Goal: Check status: Check status

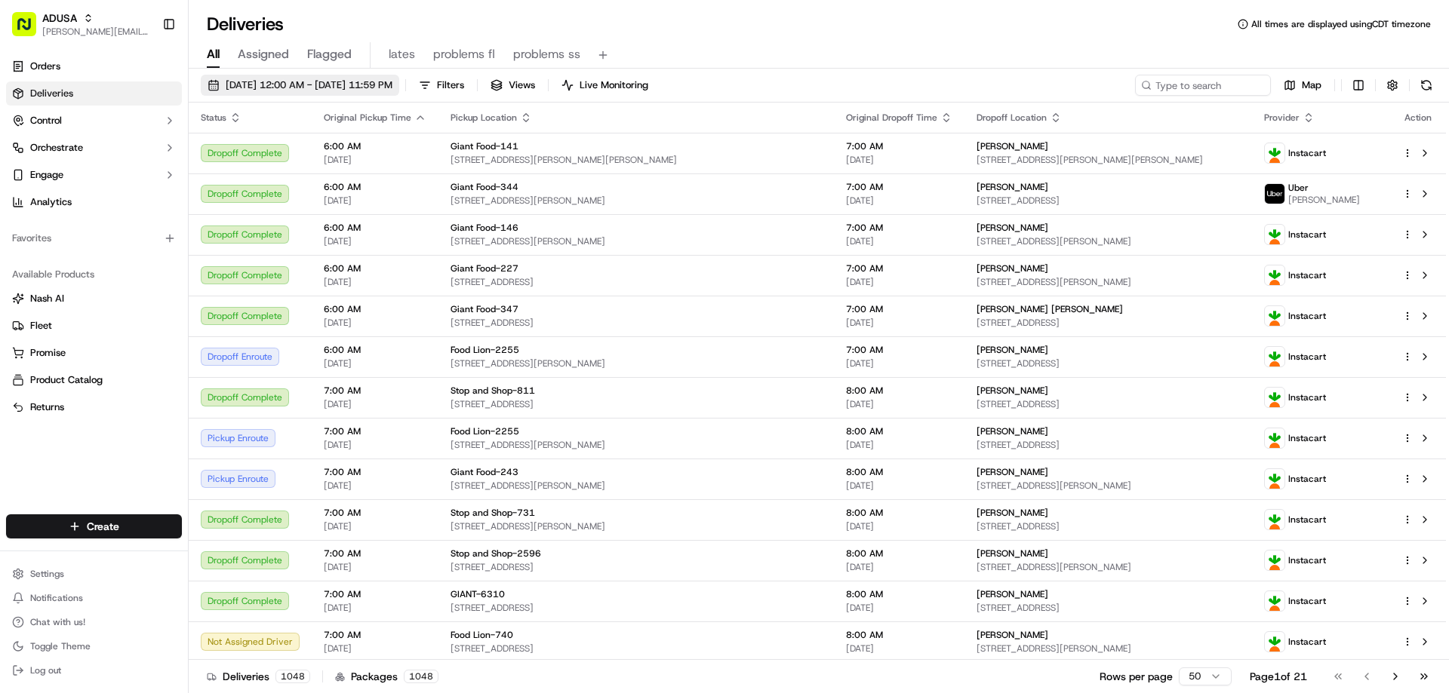
click at [269, 78] on button "[DATE] 12:00 AM - [DATE] 11:59 PM" at bounding box center [300, 85] width 198 height 21
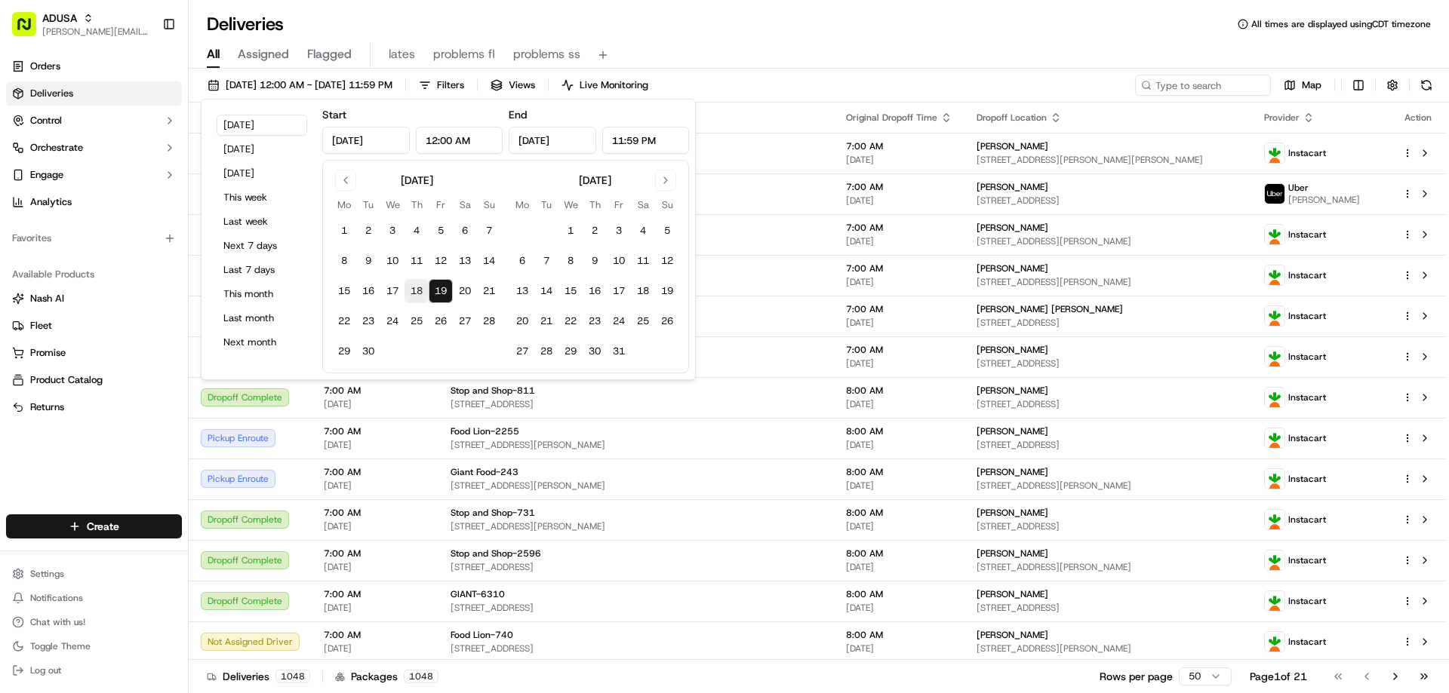
click at [417, 286] on button "18" at bounding box center [416, 291] width 24 height 24
type input "[DATE]"
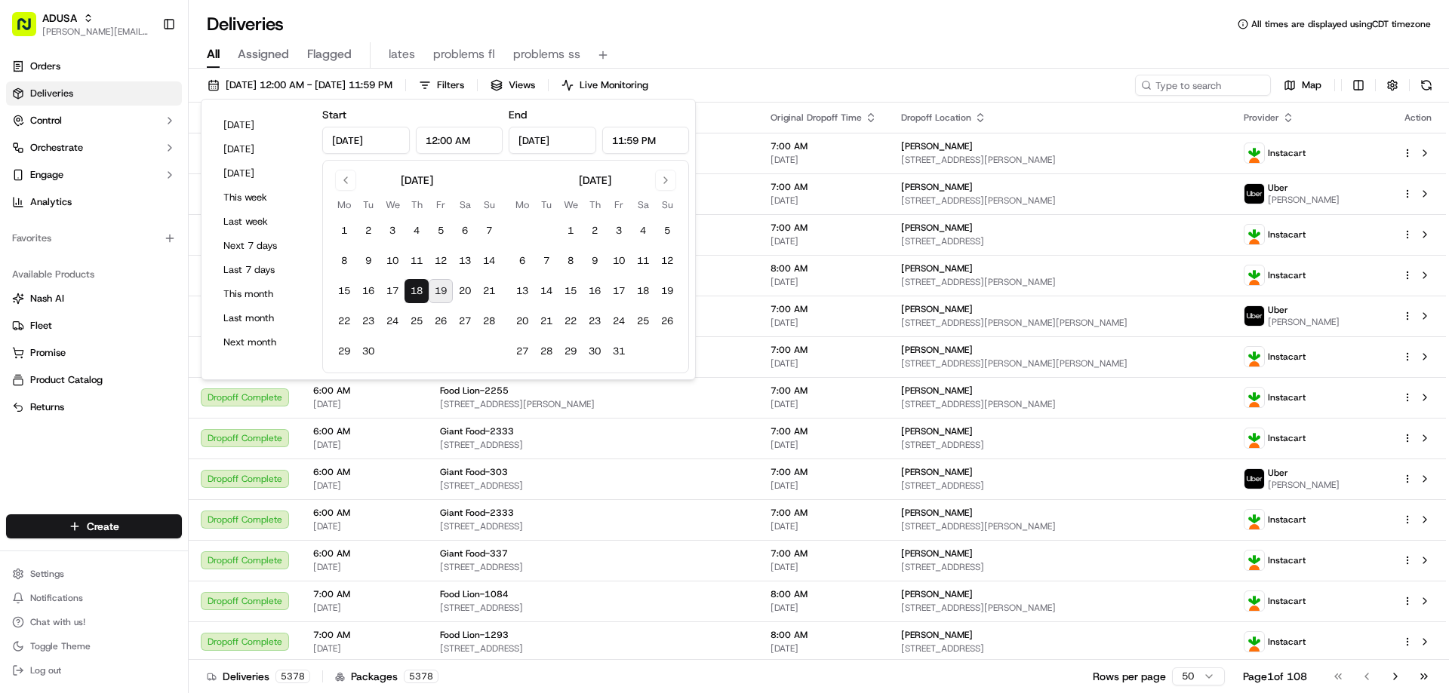
click at [442, 291] on button "19" at bounding box center [441, 291] width 24 height 24
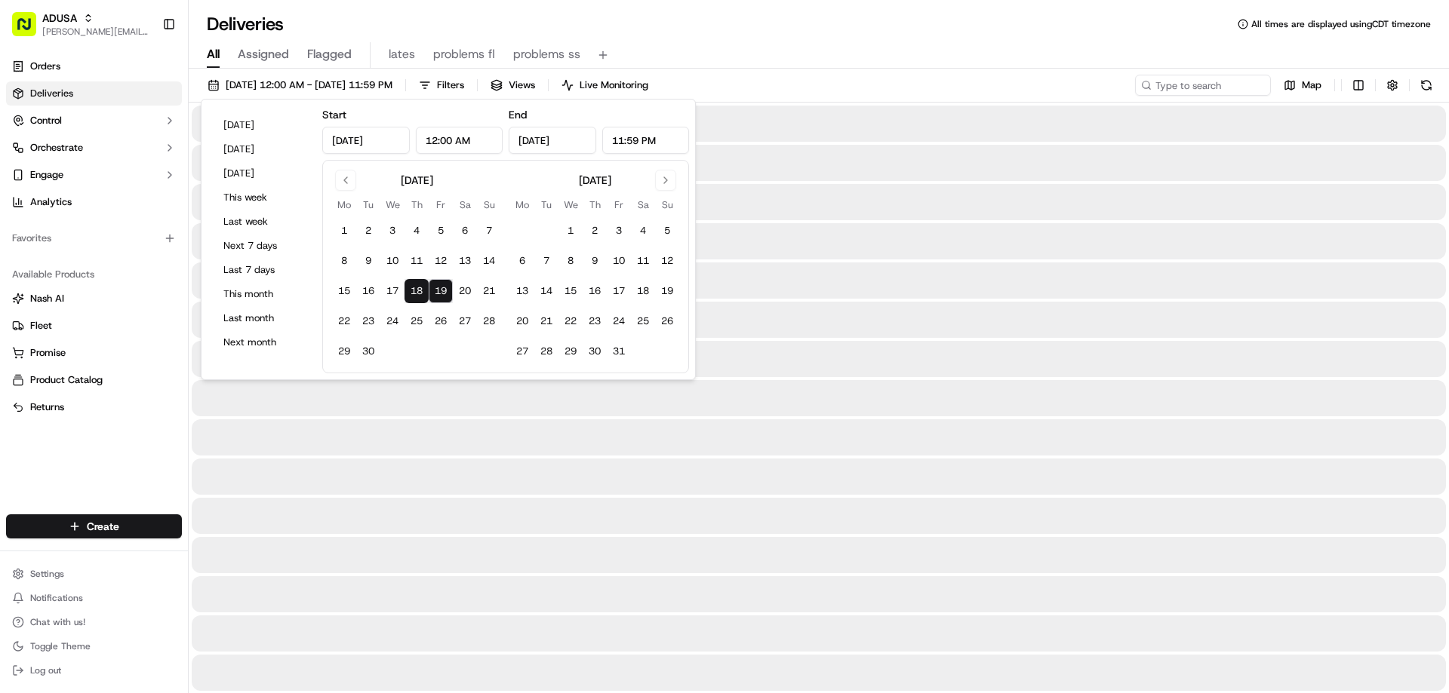
type input "[DATE]"
click at [1001, 85] on div "[DATE] 12:00 AM - [DATE] 11:59 PM Filters Views Live Monitoring Map" at bounding box center [819, 89] width 1260 height 28
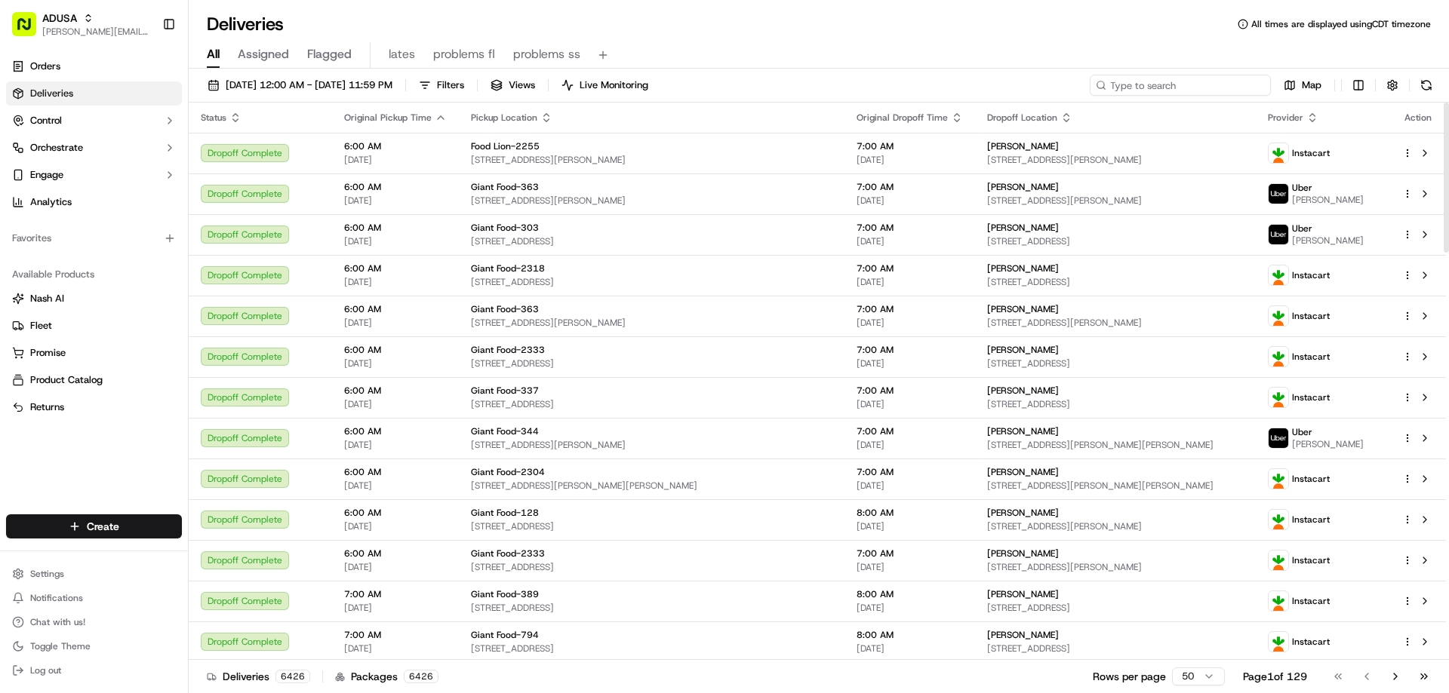
click at [1214, 85] on input at bounding box center [1180, 85] width 181 height 21
paste input "m713501115"
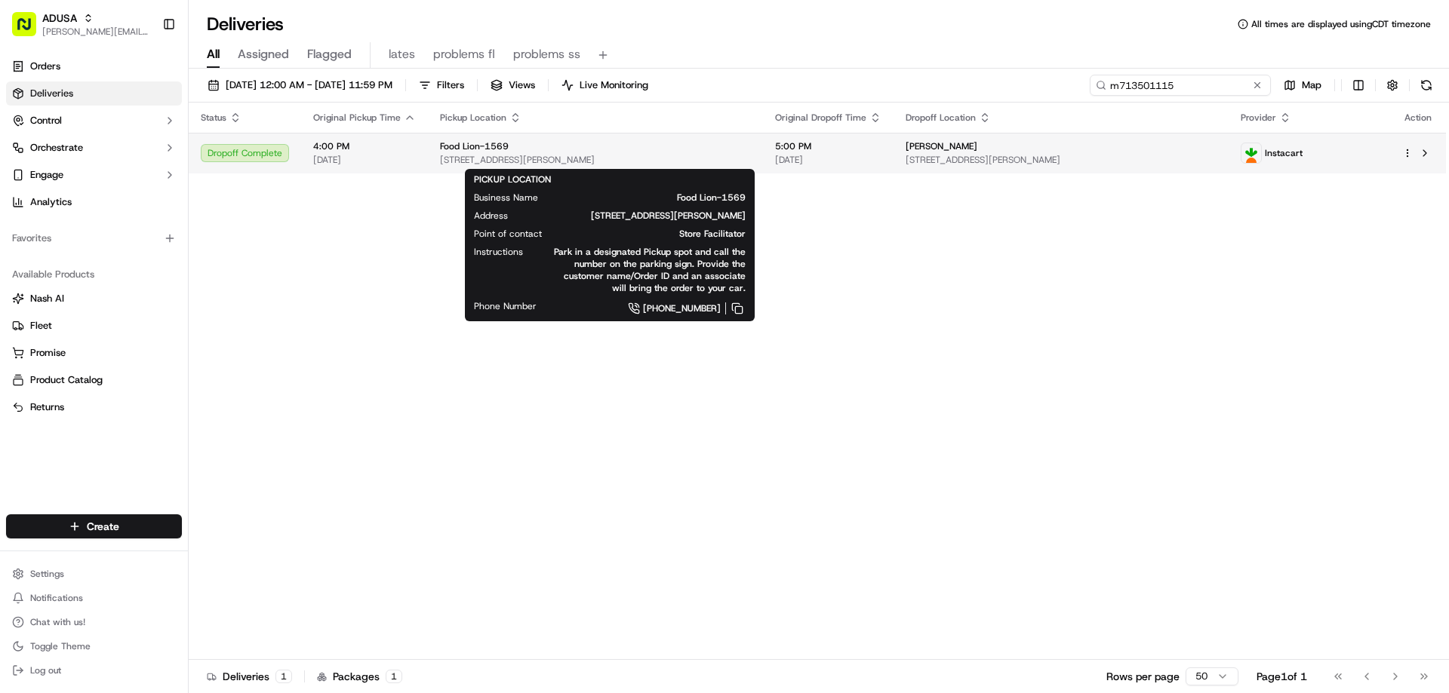
type input "m713501115"
click at [530, 155] on span "[STREET_ADDRESS][PERSON_NAME]" at bounding box center [595, 160] width 311 height 12
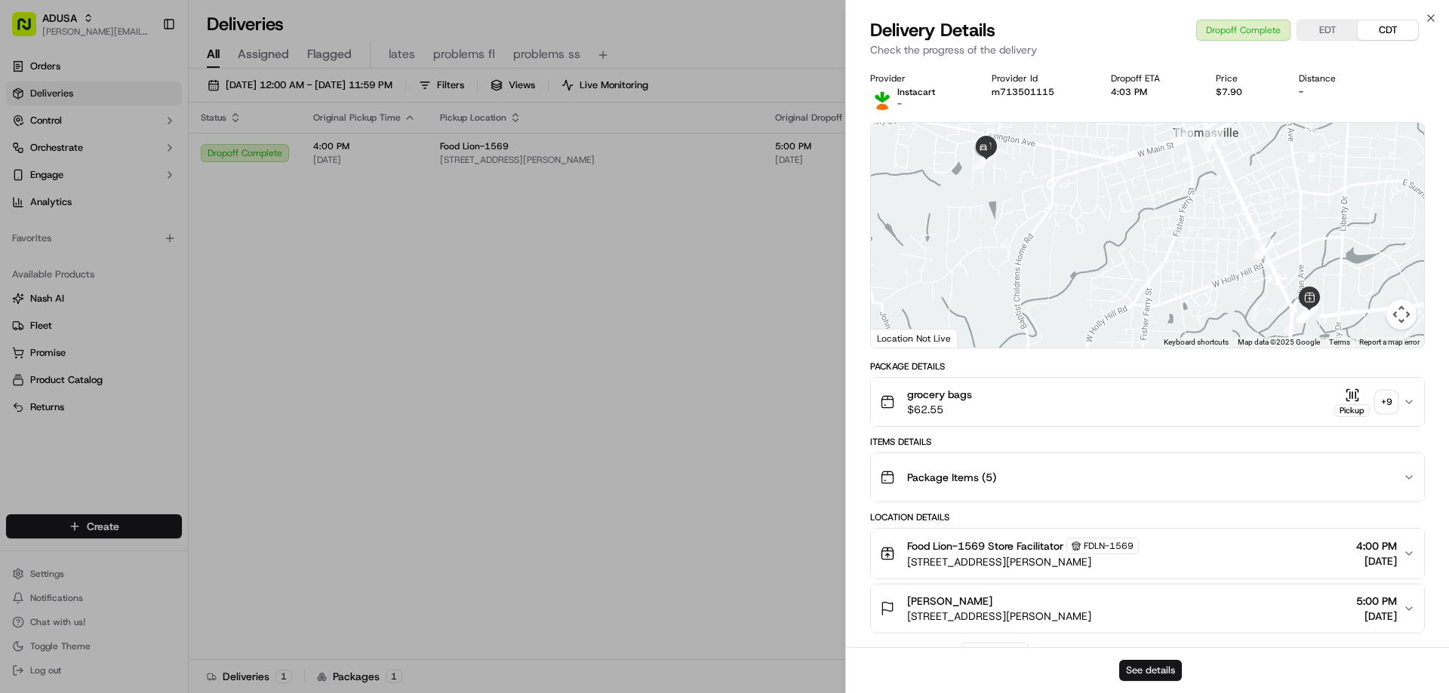
click at [1142, 664] on button "See details" at bounding box center [1150, 670] width 63 height 21
click at [1419, 17] on div "Close Delivery Details Dropoff Complete EDT CDT Check the progress of the deliv…" at bounding box center [1147, 346] width 604 height 693
click at [1427, 20] on icon "button" at bounding box center [1431, 18] width 12 height 12
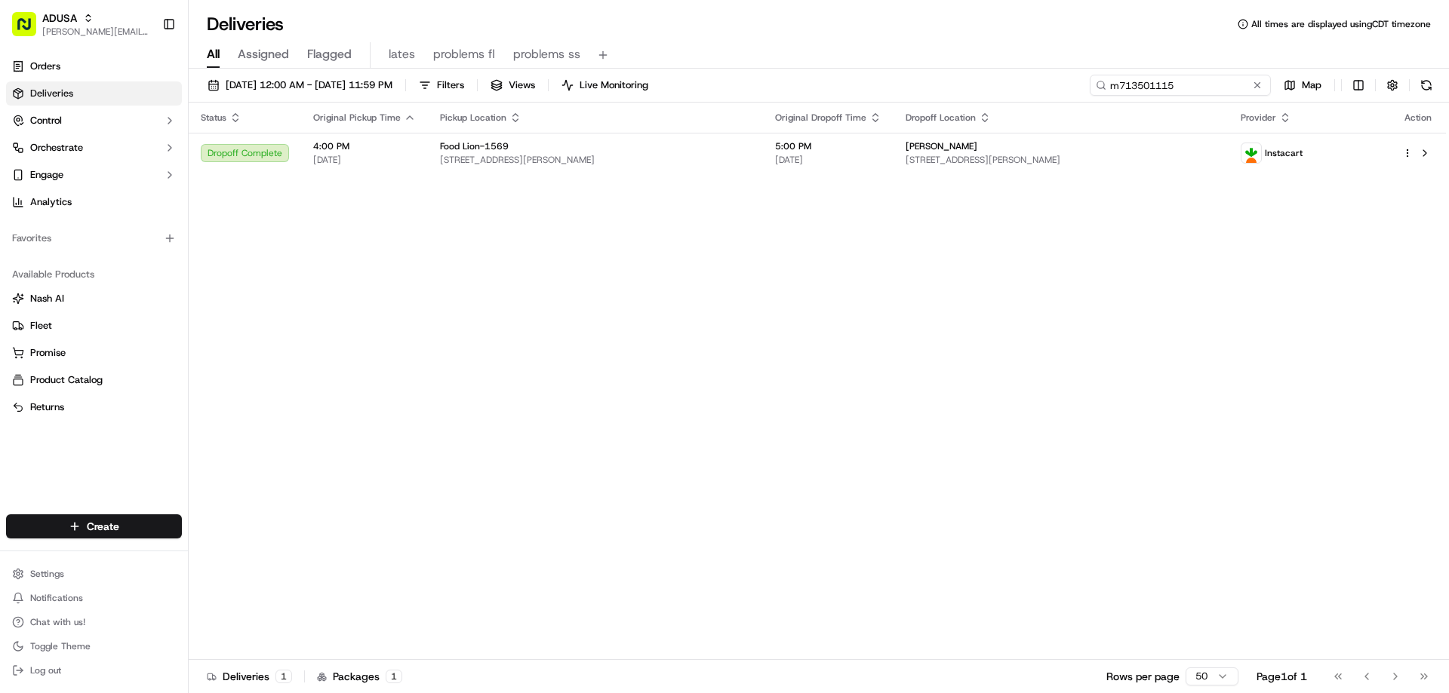
drag, startPoint x: 1226, startPoint y: 84, endPoint x: 1111, endPoint y: 85, distance: 114.7
click at [1111, 85] on input "m713501115" at bounding box center [1180, 85] width 181 height 21
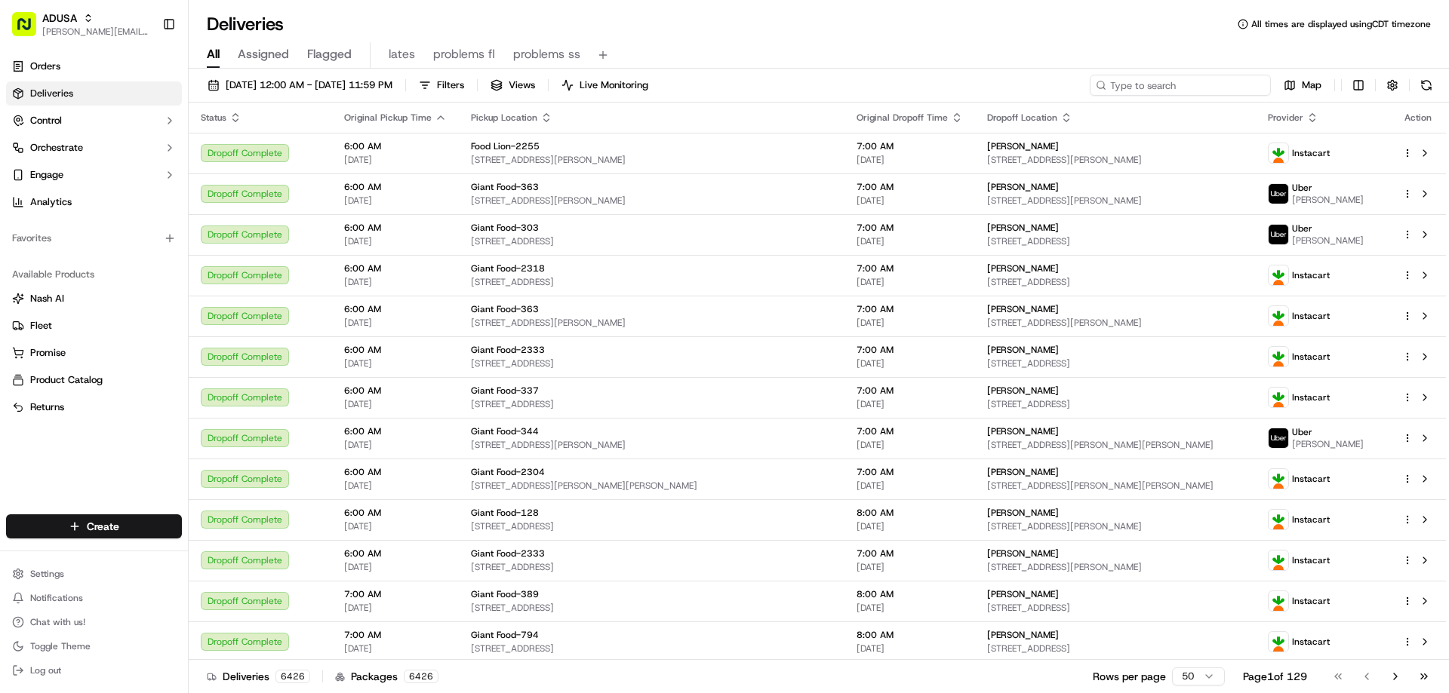
click at [1162, 85] on input at bounding box center [1180, 85] width 181 height 21
paste input "m715473701"
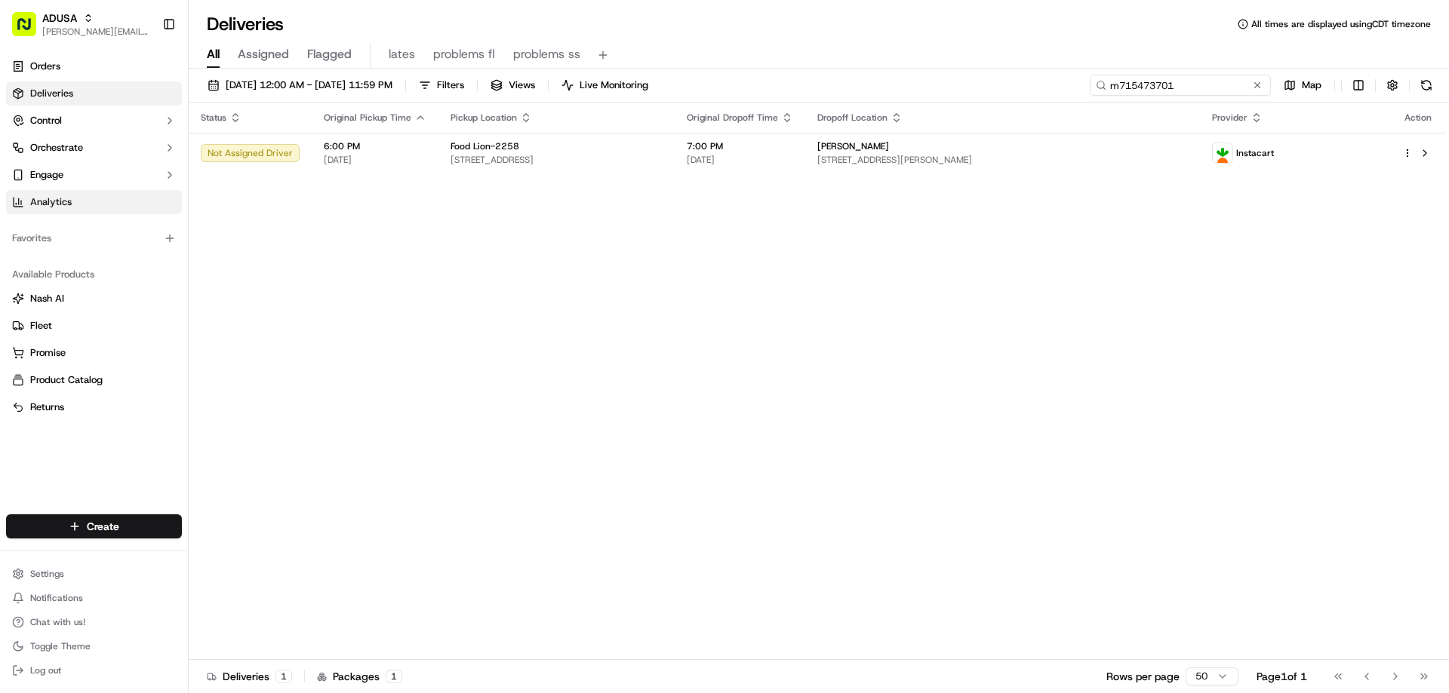
type input "m715473701"
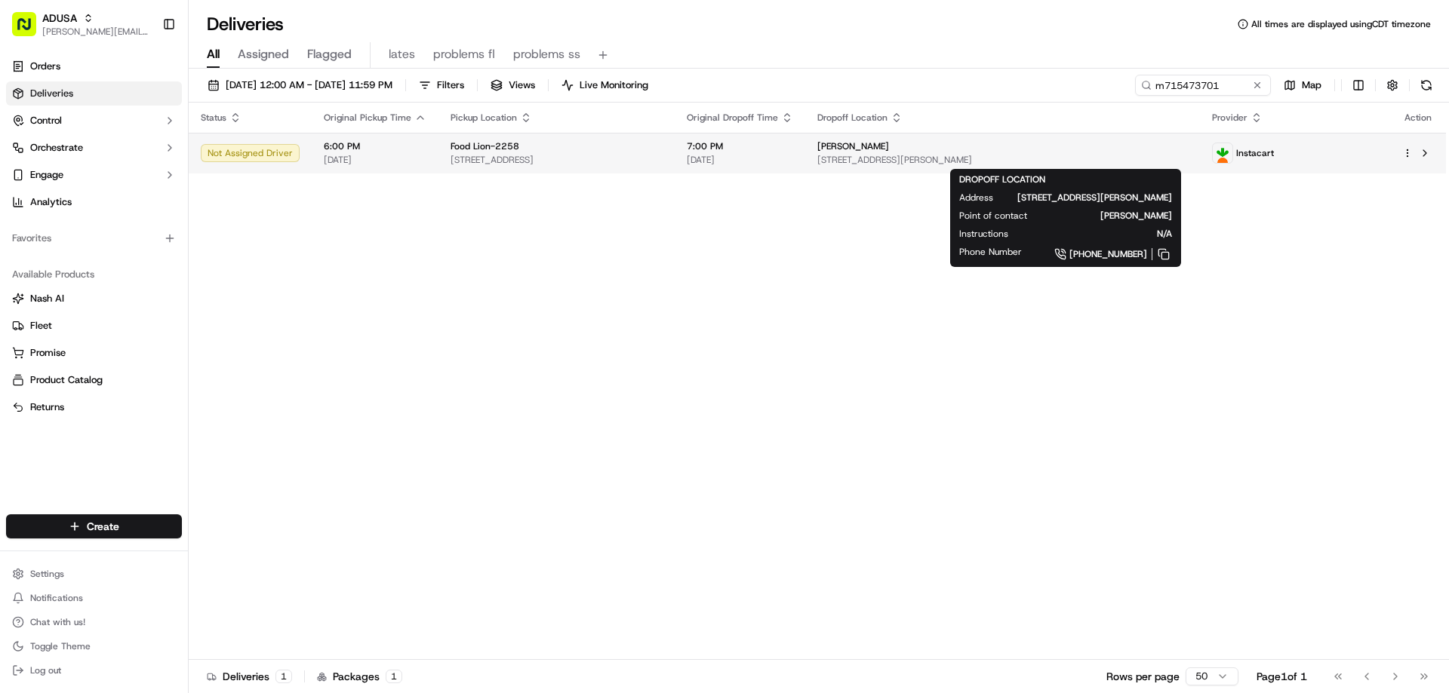
click at [889, 152] on span "[PERSON_NAME]" at bounding box center [853, 146] width 72 height 12
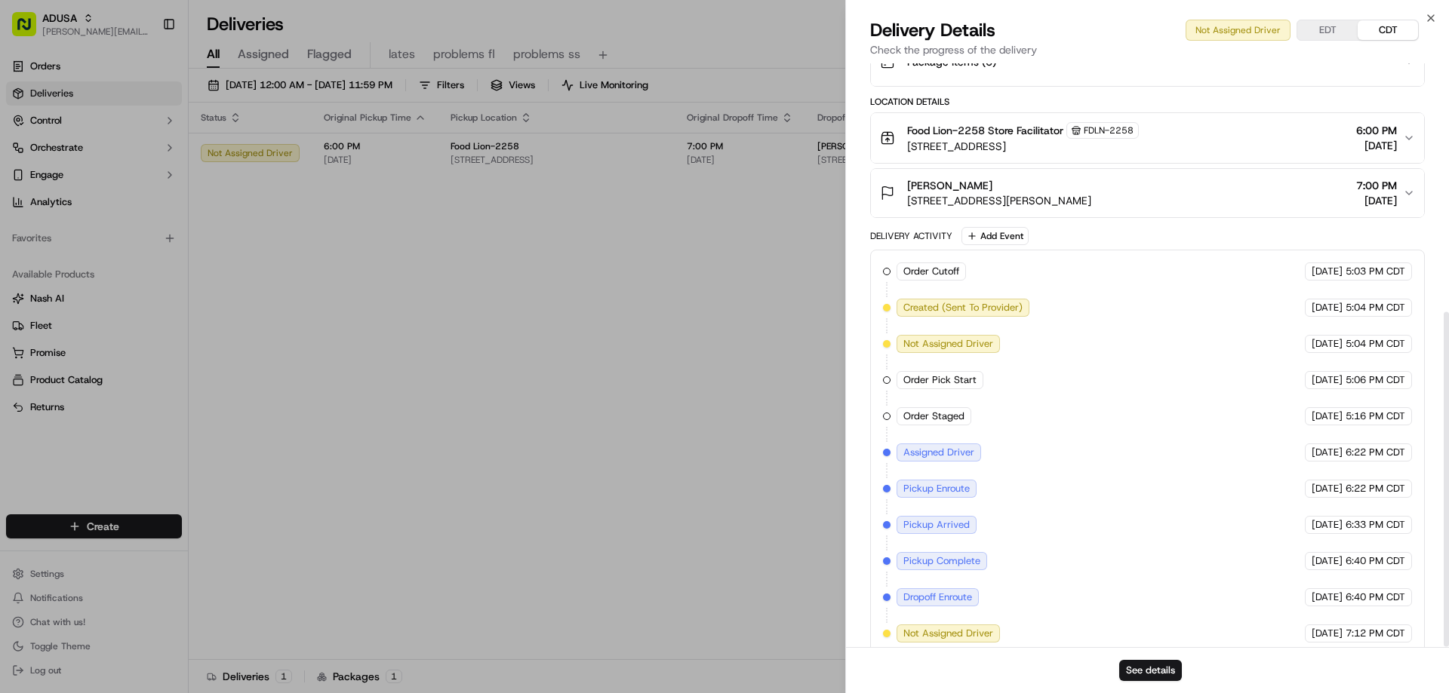
scroll to position [433, 0]
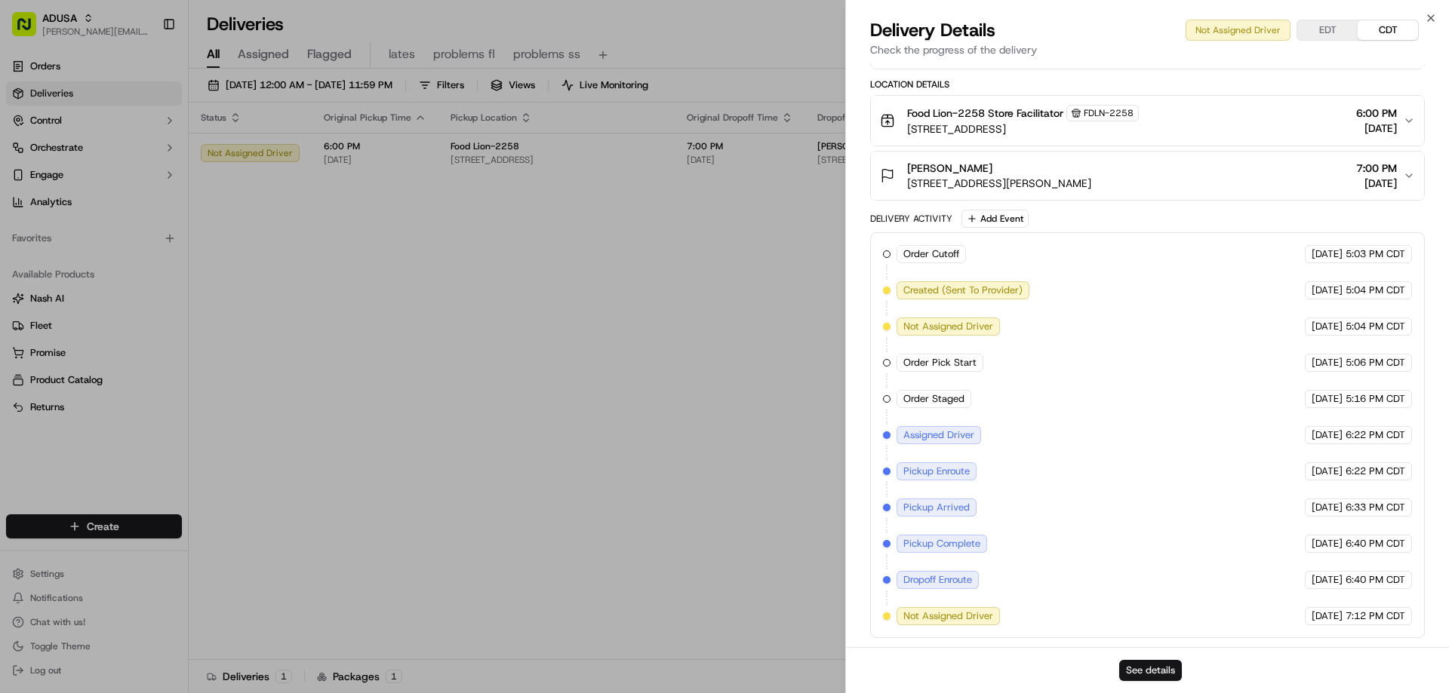
click at [1162, 672] on button "See details" at bounding box center [1150, 670] width 63 height 21
click at [1426, 17] on icon "button" at bounding box center [1431, 18] width 12 height 12
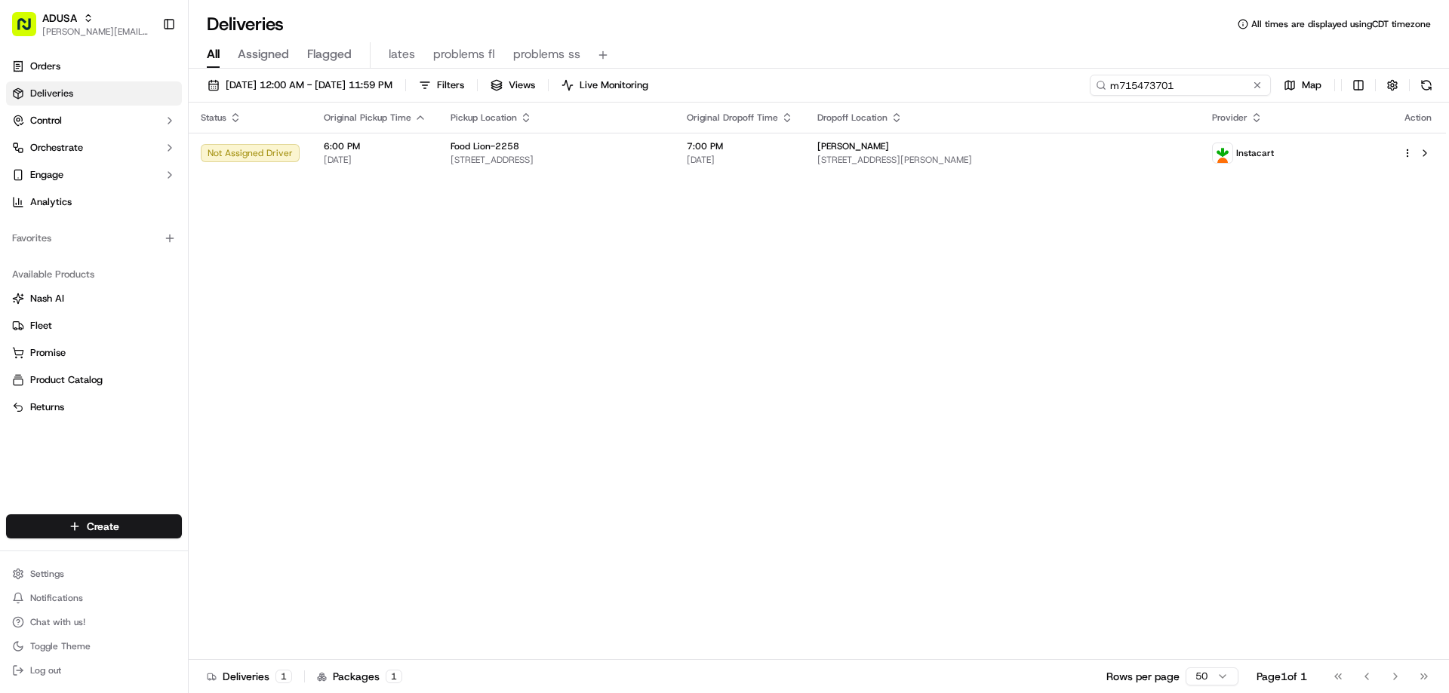
drag, startPoint x: 1226, startPoint y: 85, endPoint x: 1086, endPoint y: 89, distance: 140.4
click at [1086, 89] on div "[DATE] 12:00 AM - [DATE] 11:59 PM Filters Views Live Monitoring m715473701 Map" at bounding box center [819, 89] width 1260 height 28
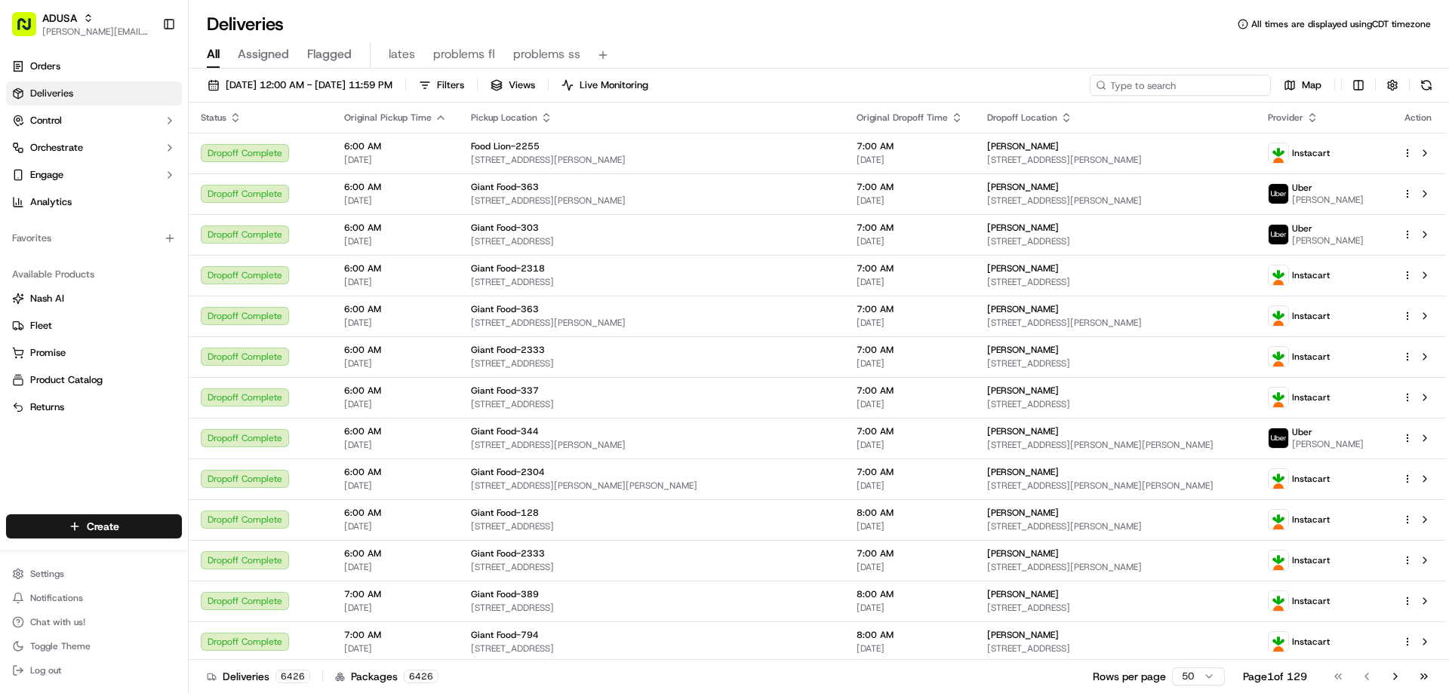
click at [1200, 78] on input at bounding box center [1180, 85] width 181 height 21
paste input "m714851781"
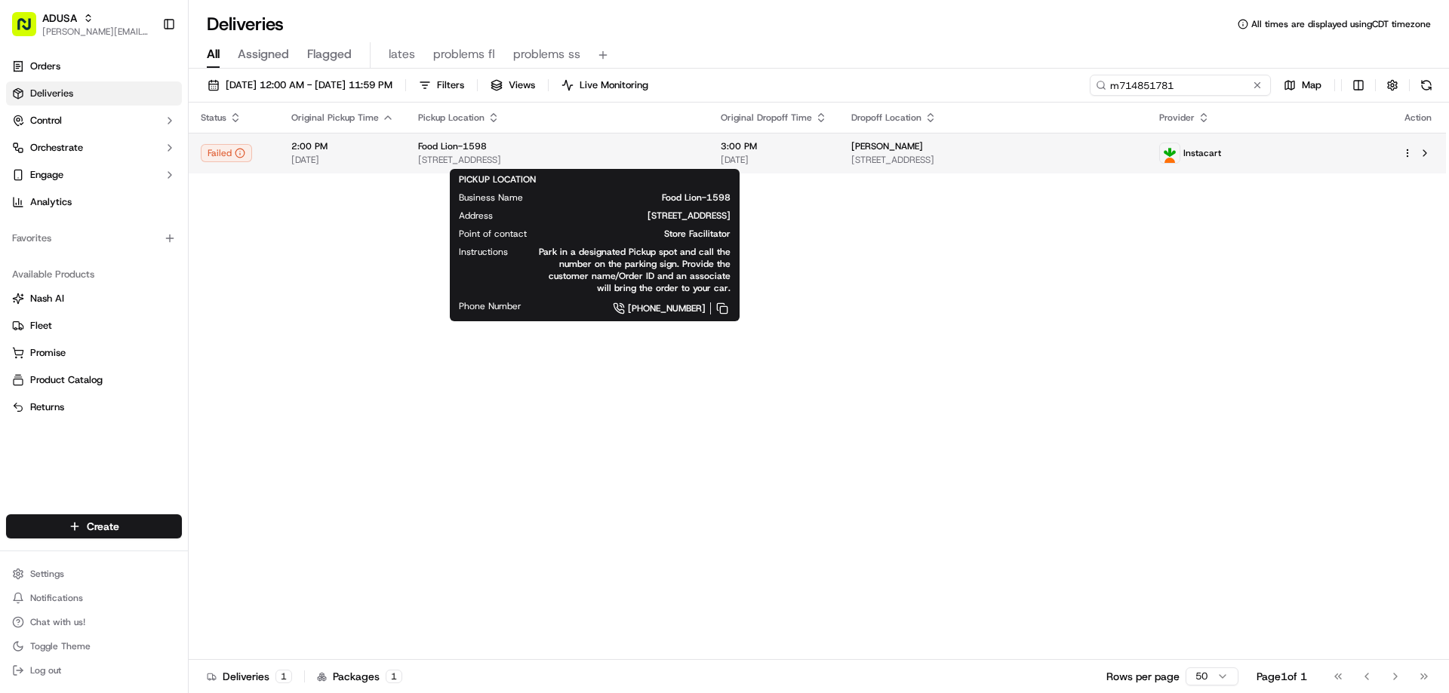
type input "m714851781"
click at [696, 155] on span "[STREET_ADDRESS]" at bounding box center [557, 160] width 278 height 12
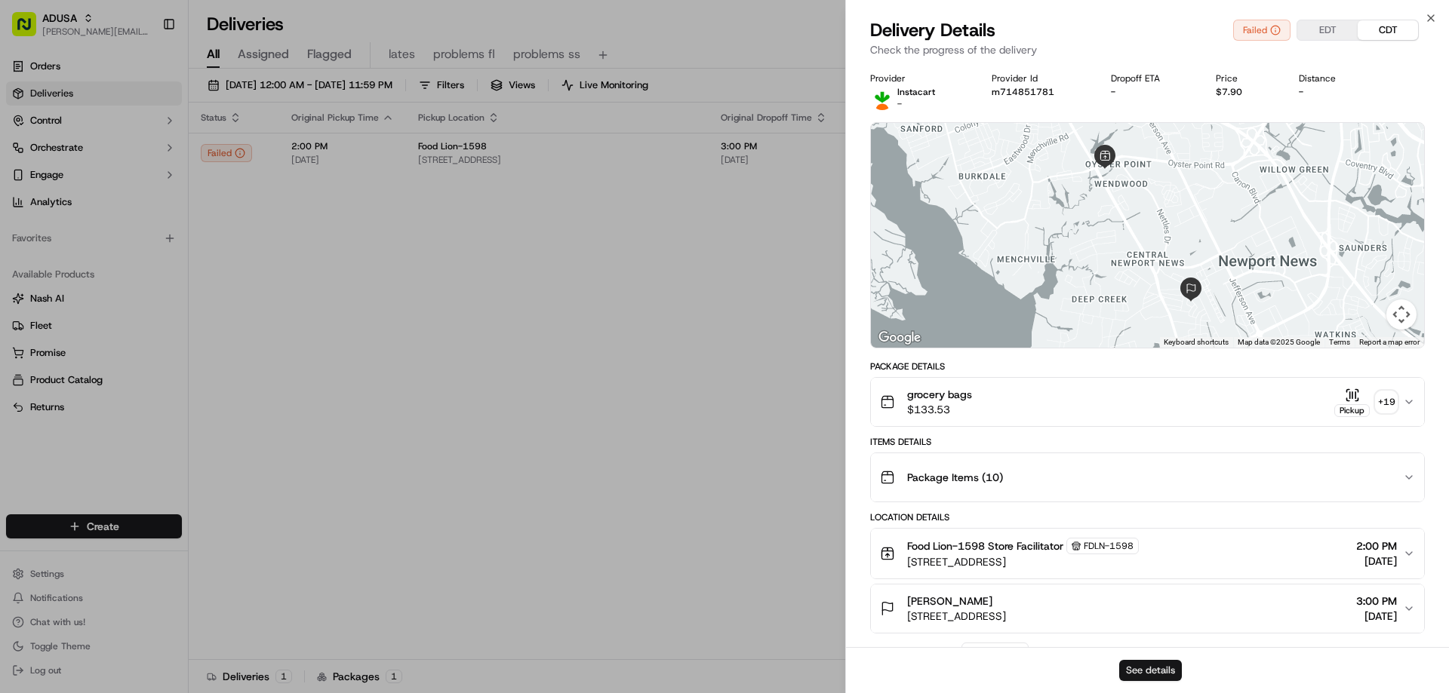
click at [1138, 670] on button "See details" at bounding box center [1150, 670] width 63 height 21
click at [1430, 16] on icon "button" at bounding box center [1431, 18] width 12 height 12
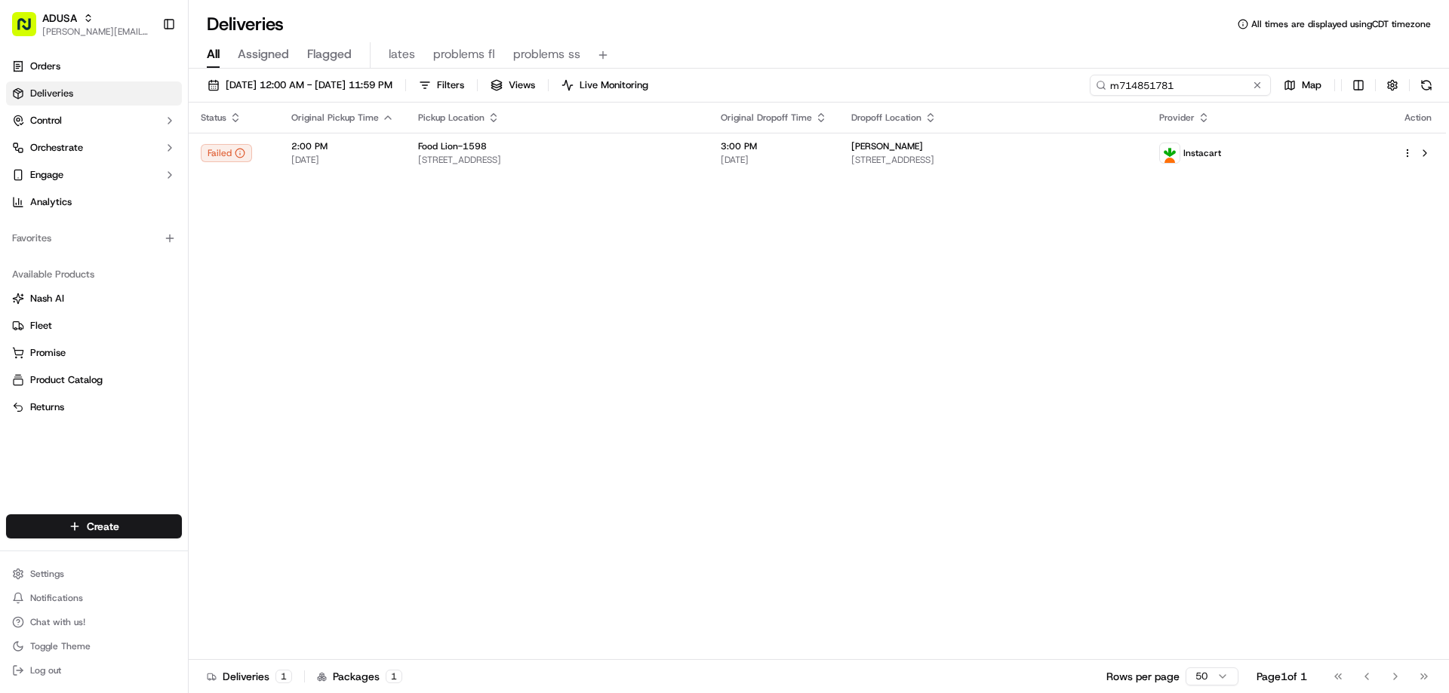
drag, startPoint x: 1232, startPoint y: 85, endPoint x: 1044, endPoint y: 76, distance: 188.1
click at [1060, 80] on div "[DATE] 12:00 AM - [DATE] 11:59 PM Filters Views Live Monitoring m714851781 Map" at bounding box center [819, 89] width 1260 height 28
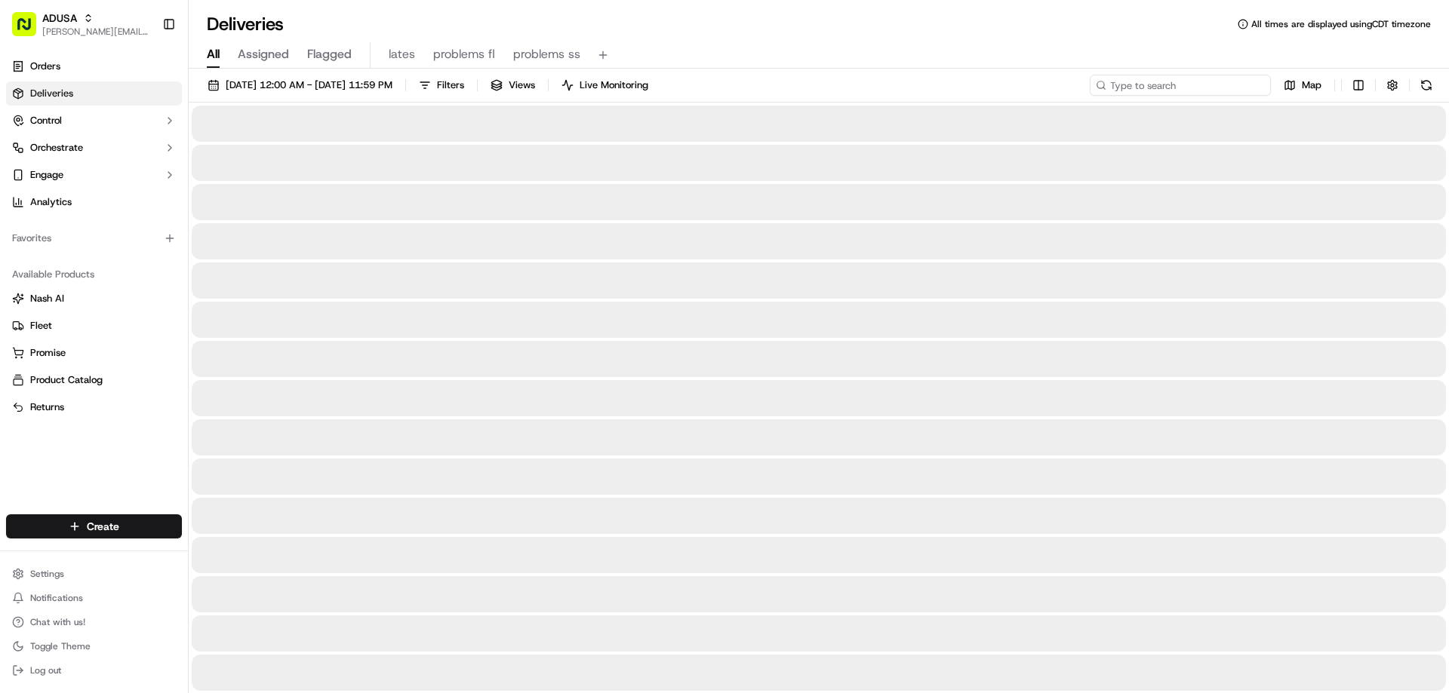
type input "m714851781"
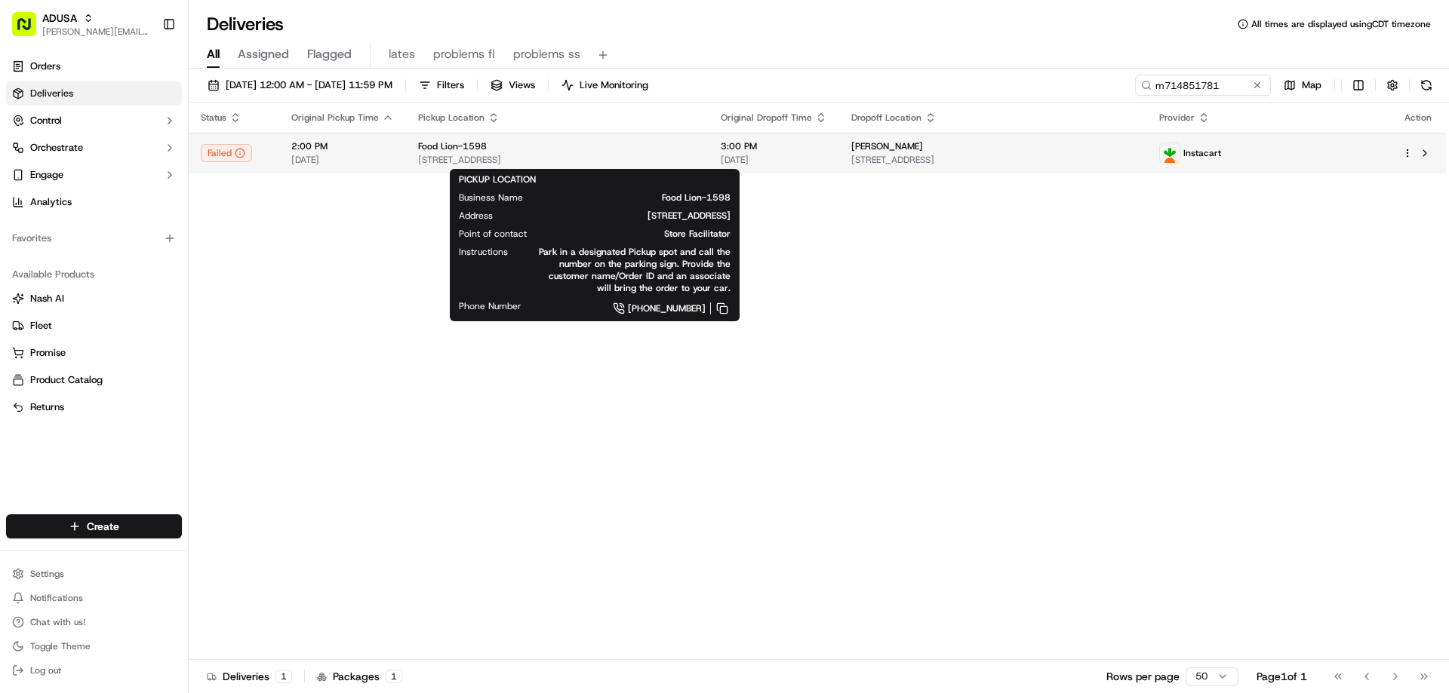
click at [573, 159] on span "[STREET_ADDRESS]" at bounding box center [557, 160] width 278 height 12
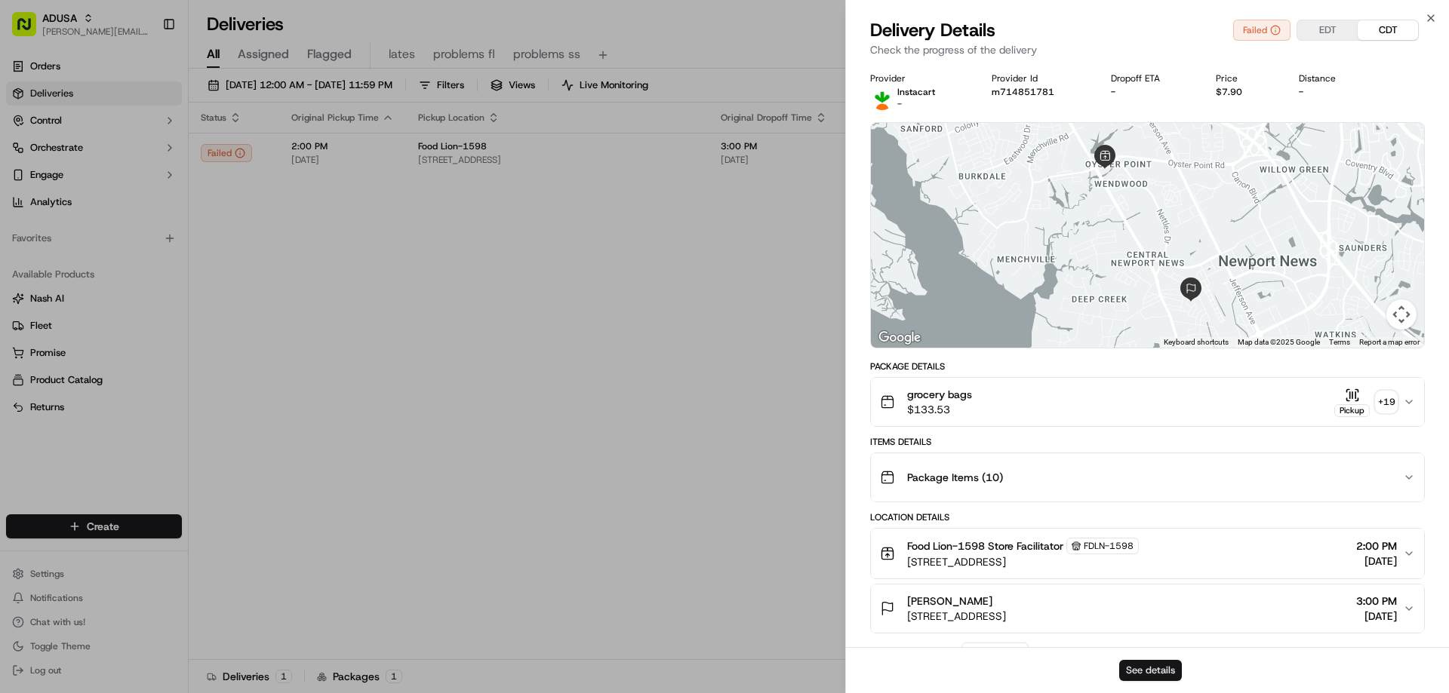
click at [1146, 668] on button "See details" at bounding box center [1150, 670] width 63 height 21
click at [1430, 17] on icon "button" at bounding box center [1431, 18] width 12 height 12
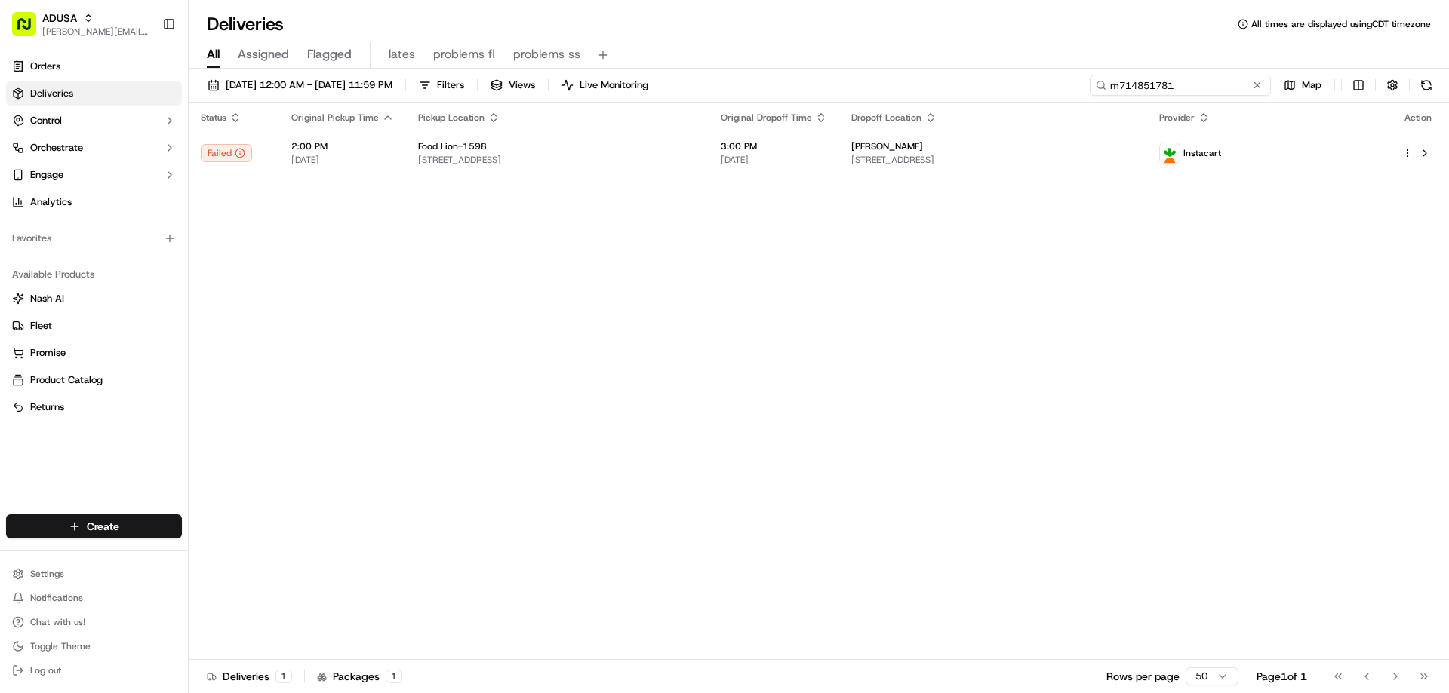
drag, startPoint x: 1229, startPoint y: 88, endPoint x: 1111, endPoint y: 88, distance: 117.7
click at [1111, 88] on input "m714851781" at bounding box center [1180, 85] width 181 height 21
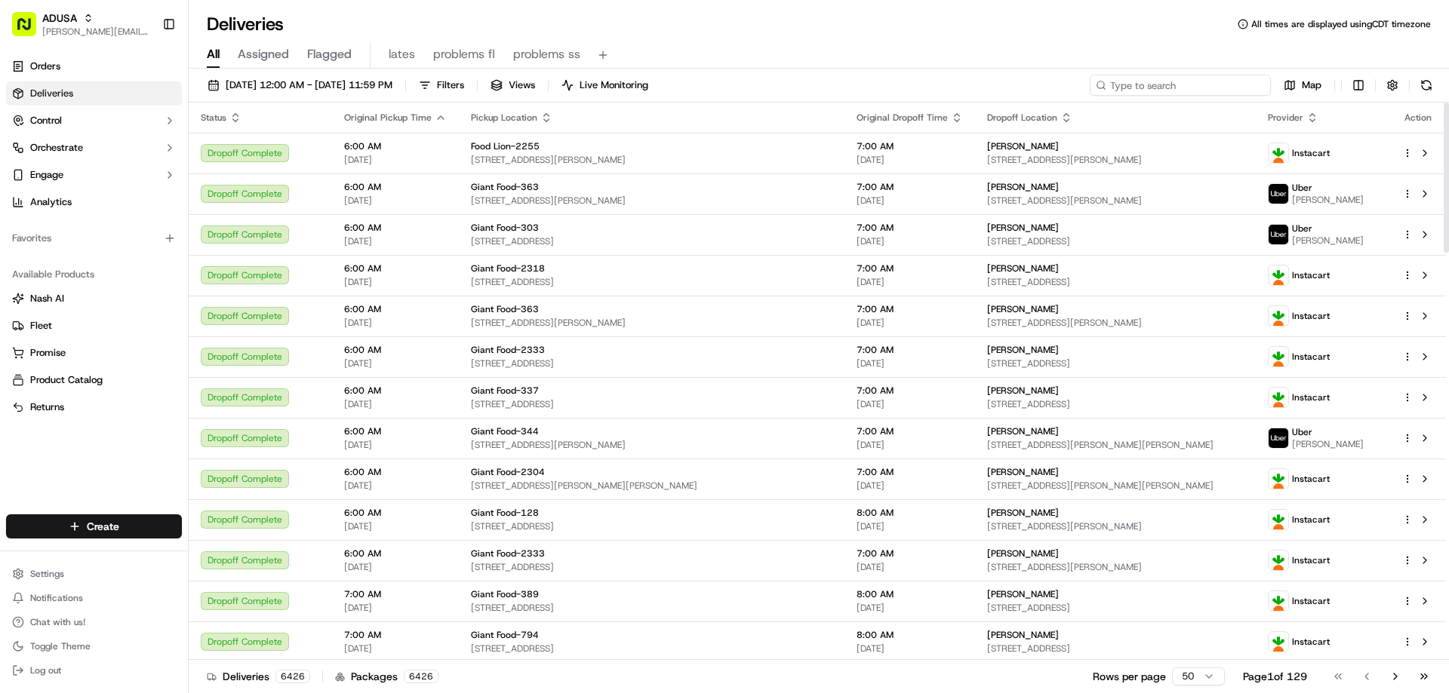
click at [1217, 81] on input at bounding box center [1180, 85] width 181 height 21
paste input "m713164802"
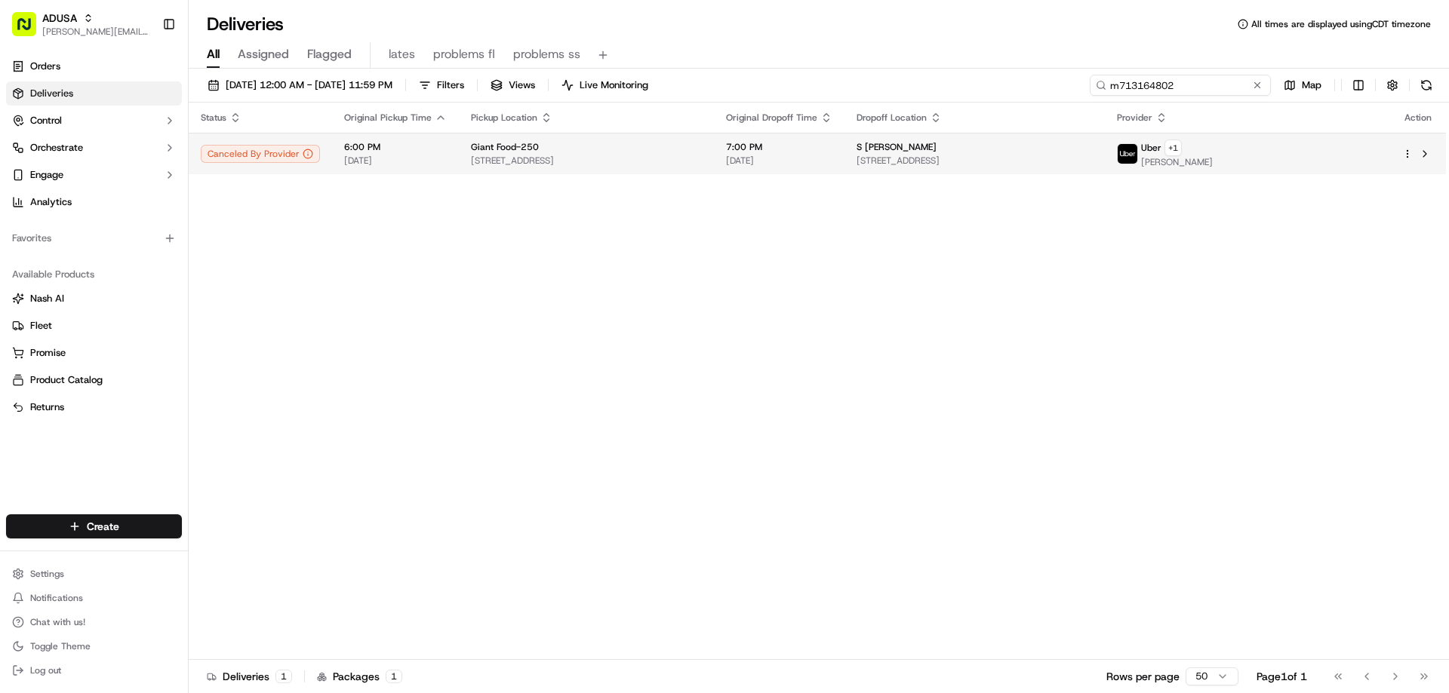
type input "m713164802"
click at [590, 161] on span "[STREET_ADDRESS]" at bounding box center [586, 161] width 231 height 12
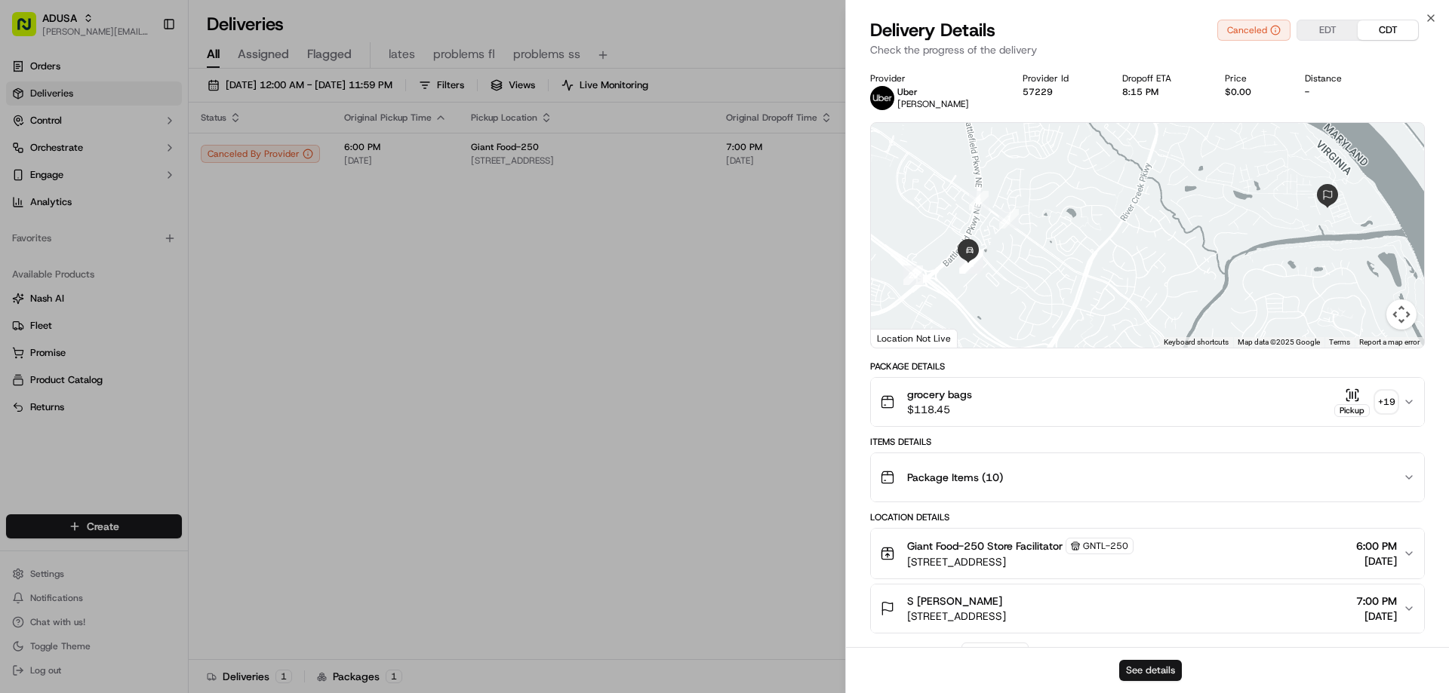
click at [1142, 670] on button "See details" at bounding box center [1150, 670] width 63 height 21
click at [1429, 18] on icon "button" at bounding box center [1431, 18] width 12 height 12
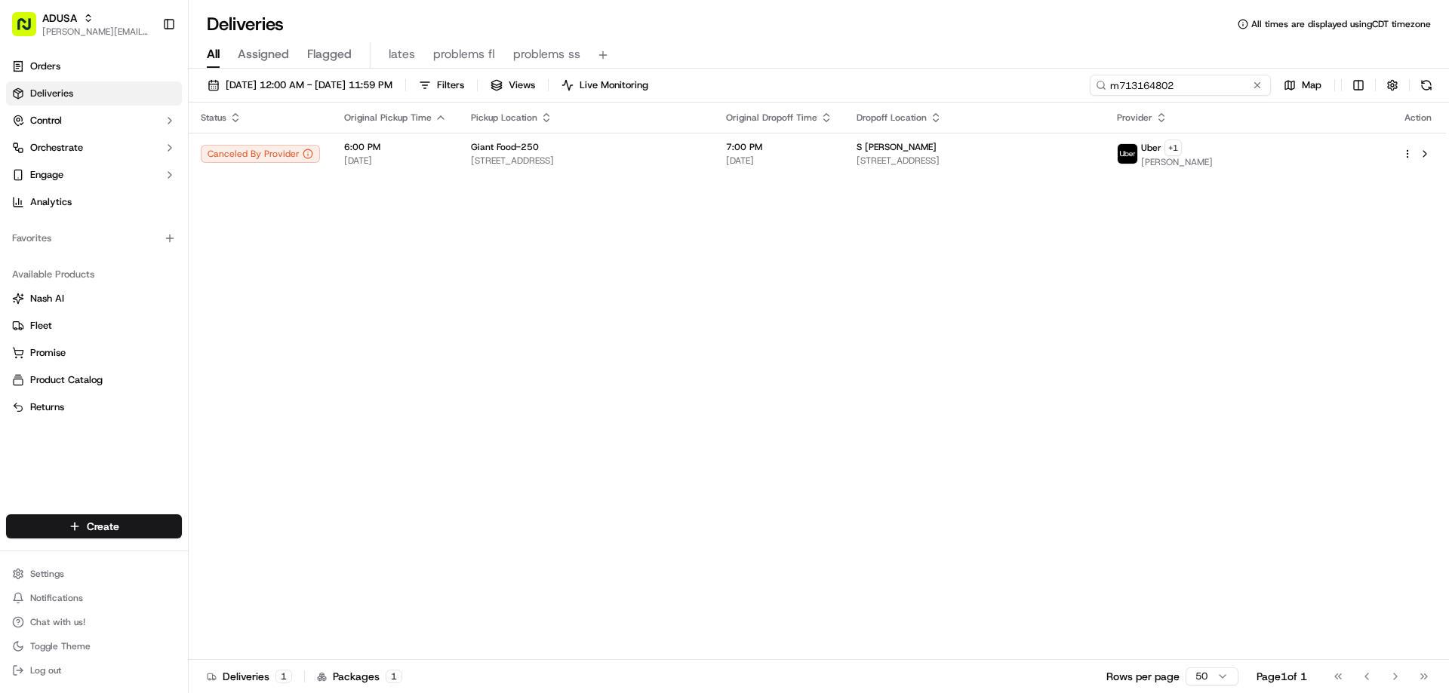
drag, startPoint x: 1229, startPoint y: 82, endPoint x: 1059, endPoint y: 83, distance: 169.8
click at [1077, 81] on div "[DATE] 12:00 AM - [DATE] 11:59 PM Filters Views Live Monitoring m713164802 Map" at bounding box center [819, 89] width 1260 height 28
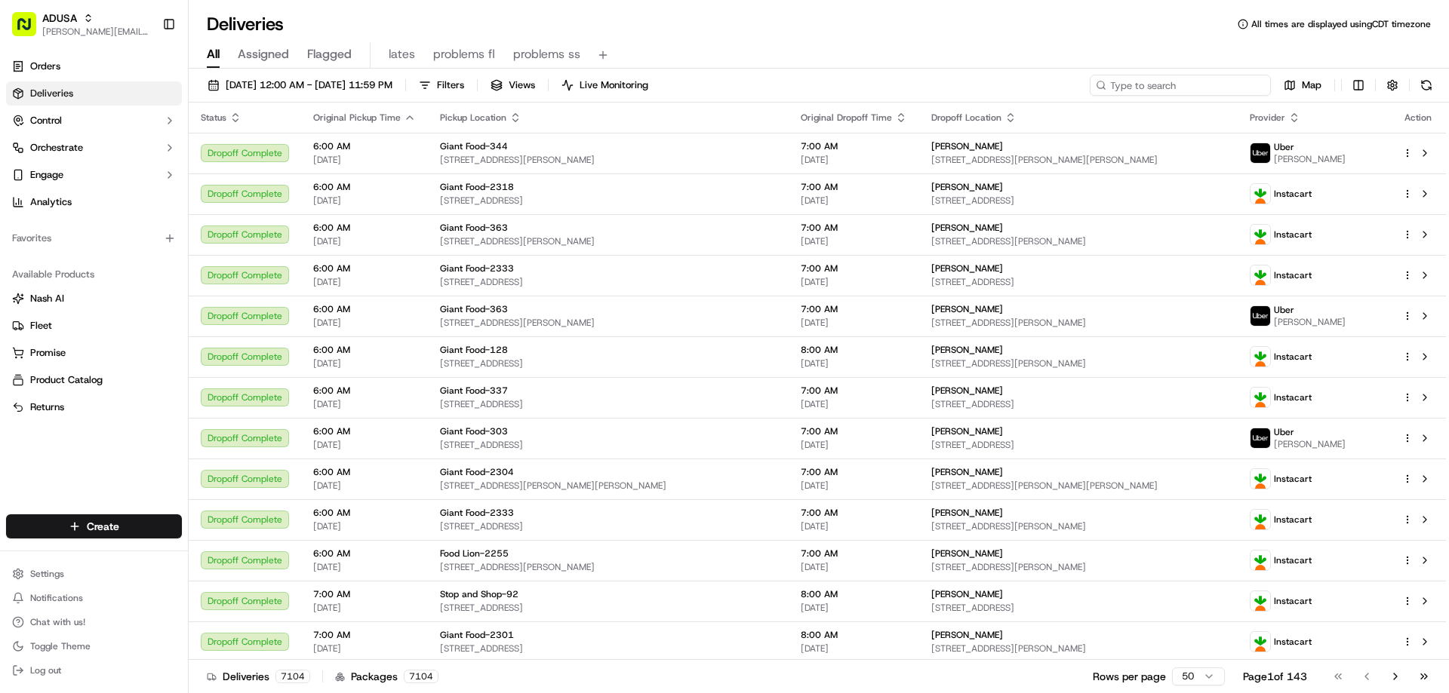
click at [1203, 88] on input at bounding box center [1180, 85] width 181 height 21
paste input "m713164802"
type input "m713164802"
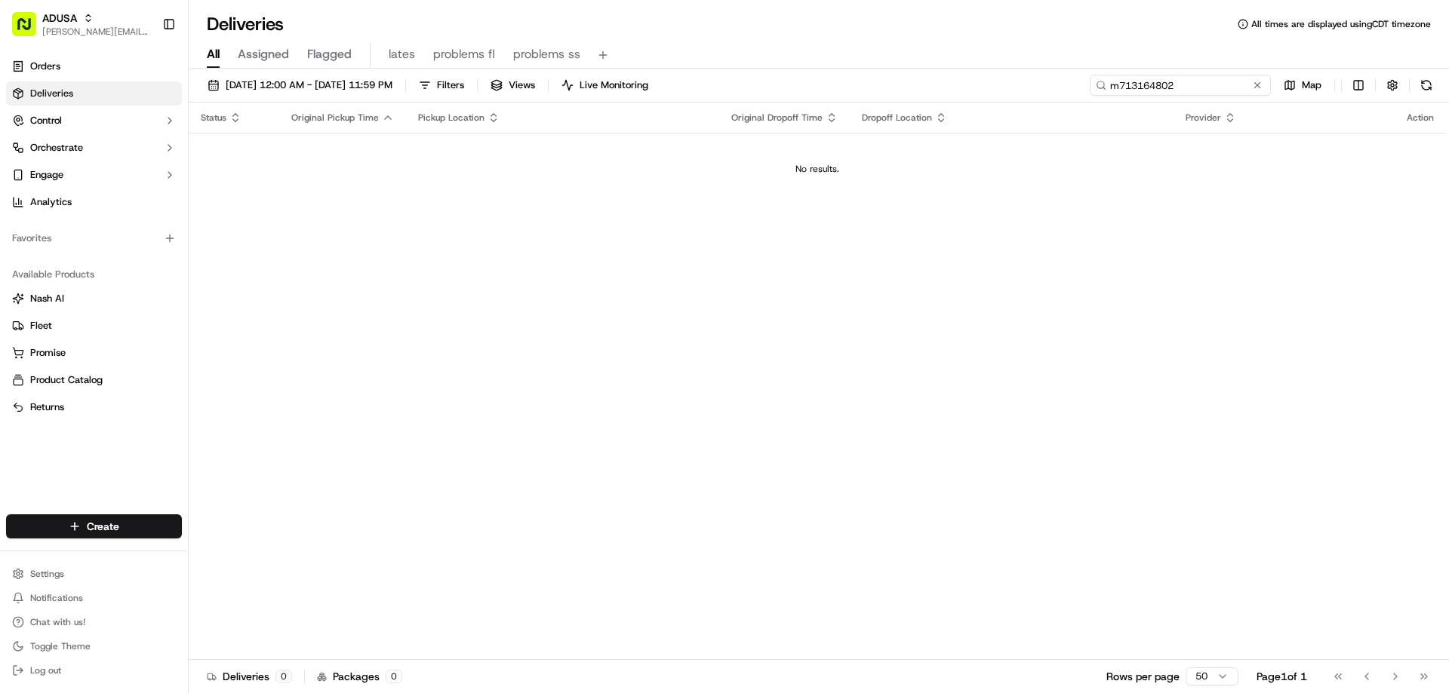
drag, startPoint x: 1194, startPoint y: 84, endPoint x: 1098, endPoint y: 88, distance: 96.7
click at [1098, 88] on div "m713164802" at bounding box center [1180, 85] width 181 height 21
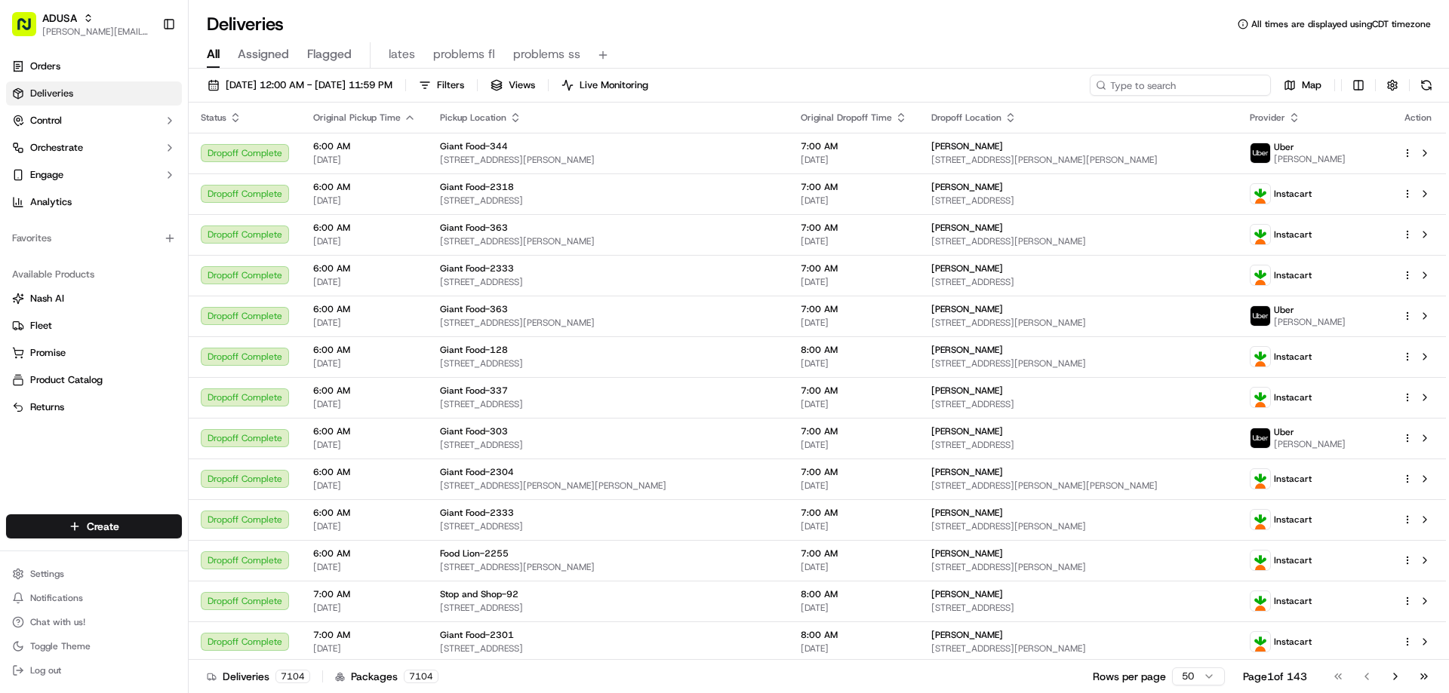
click at [1194, 86] on input at bounding box center [1180, 85] width 181 height 21
type input "m713164802"
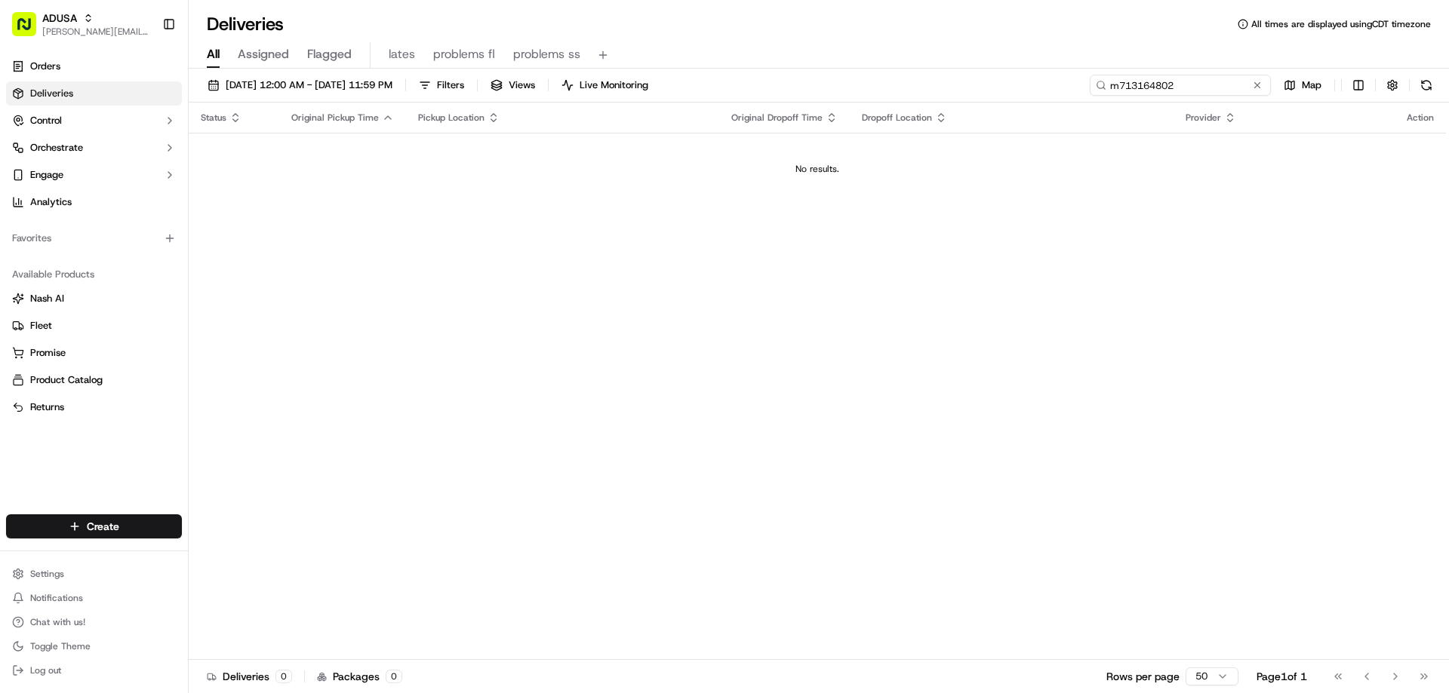
drag, startPoint x: 1179, startPoint y: 87, endPoint x: 1094, endPoint y: 89, distance: 85.3
click at [1094, 89] on input "m713164802" at bounding box center [1180, 85] width 181 height 21
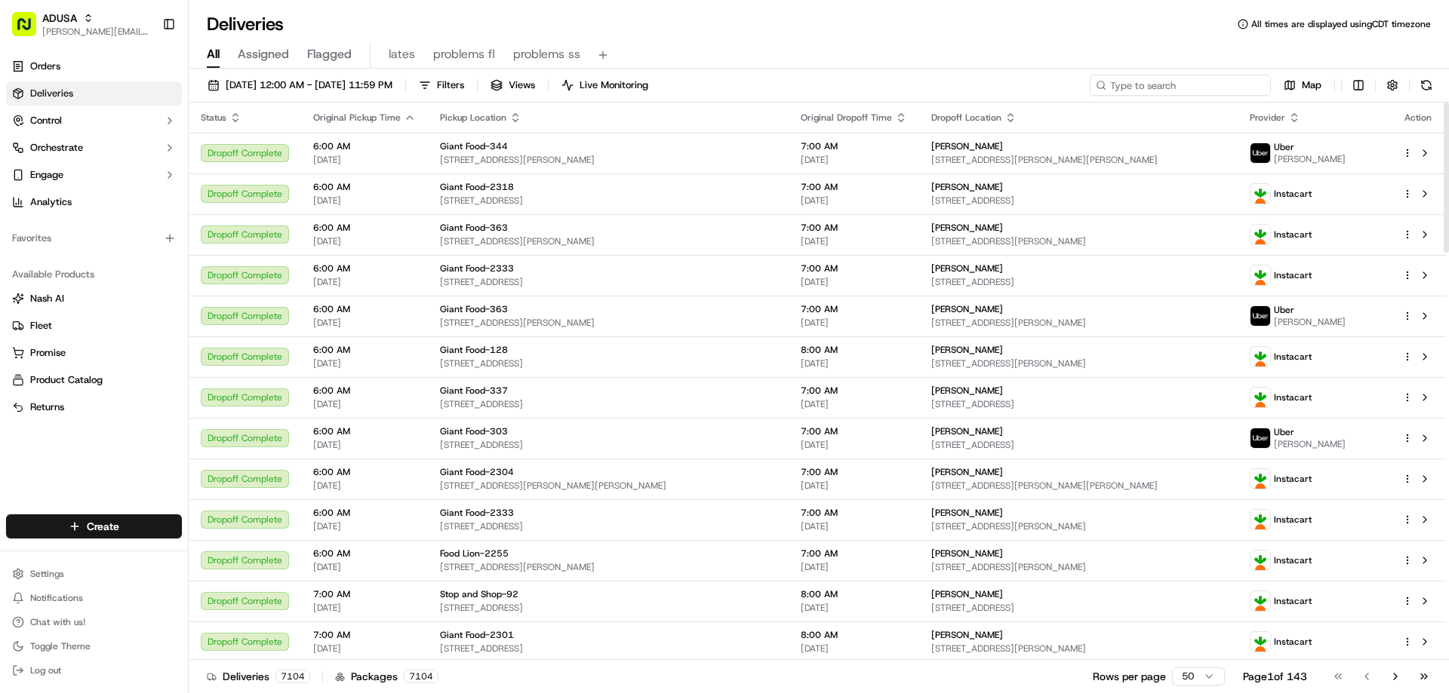
click at [1174, 89] on input at bounding box center [1180, 85] width 181 height 21
paste input "m713164802"
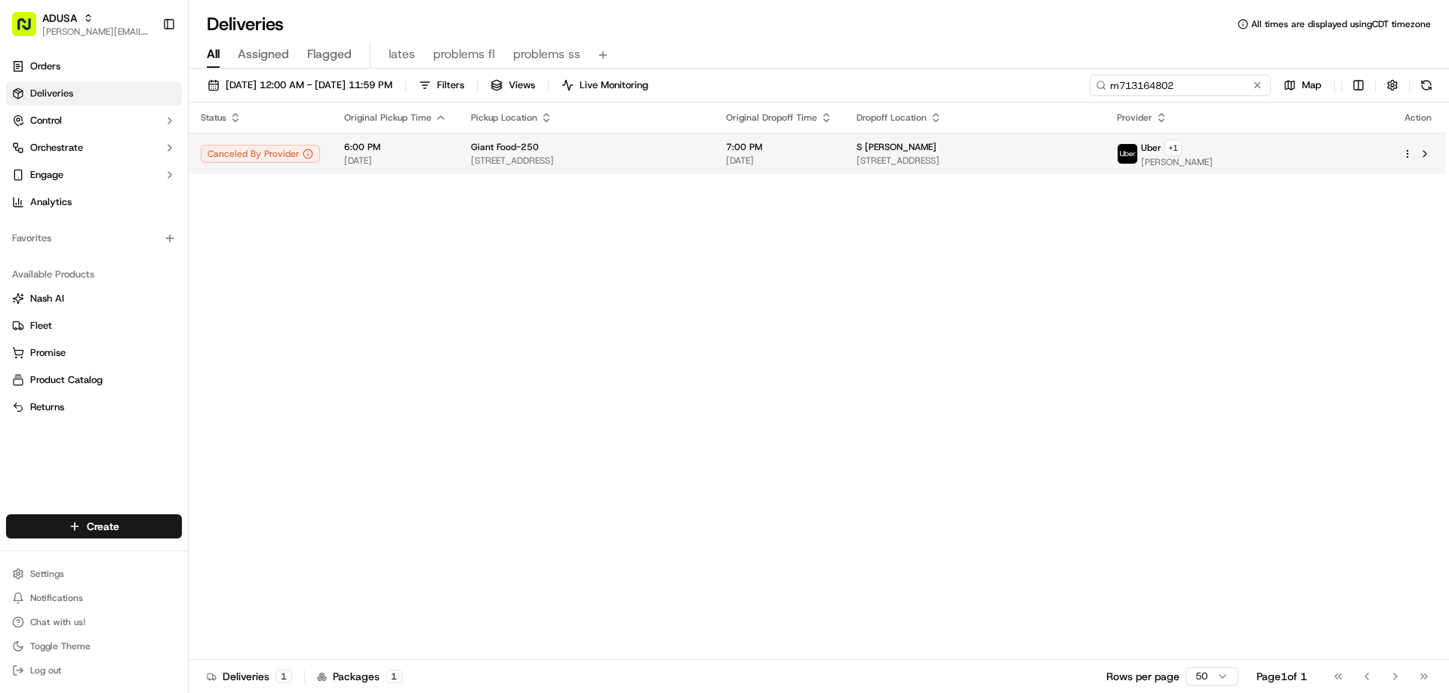
type input "m713164802"
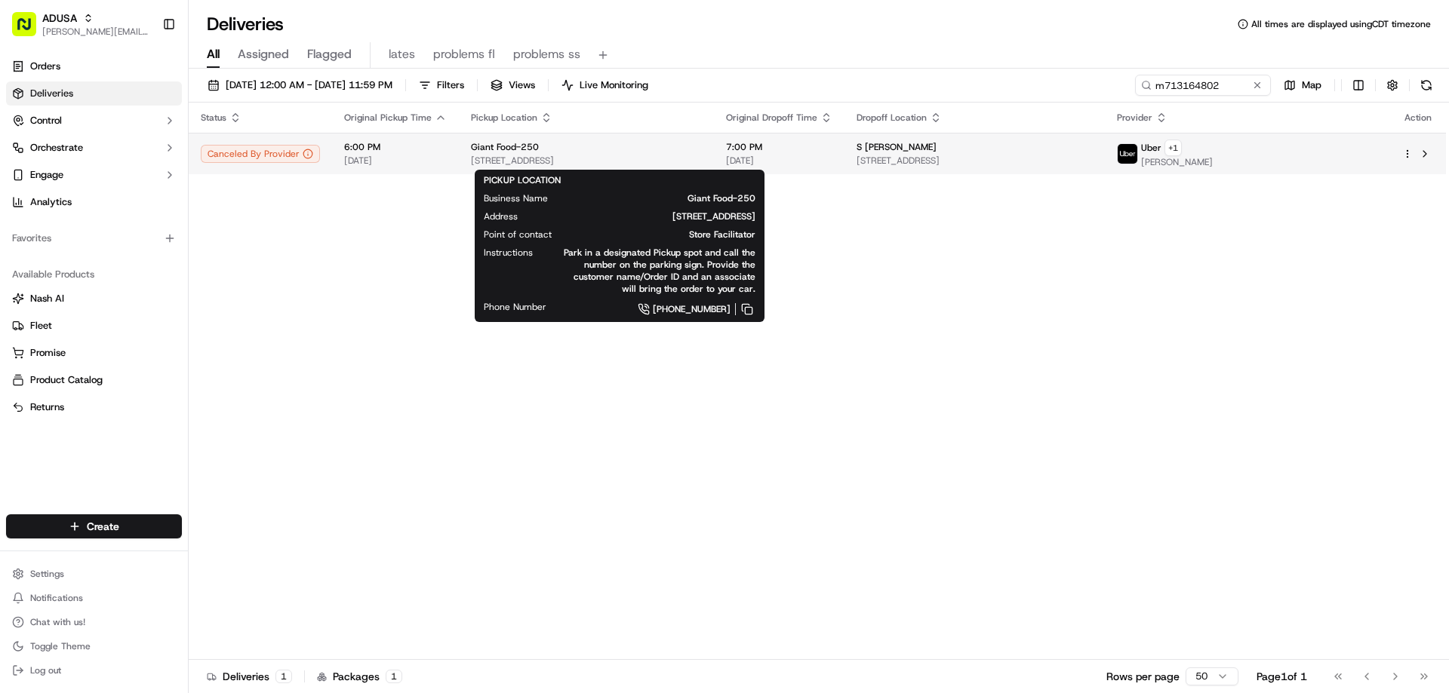
click at [573, 156] on span "[STREET_ADDRESS]" at bounding box center [586, 161] width 231 height 12
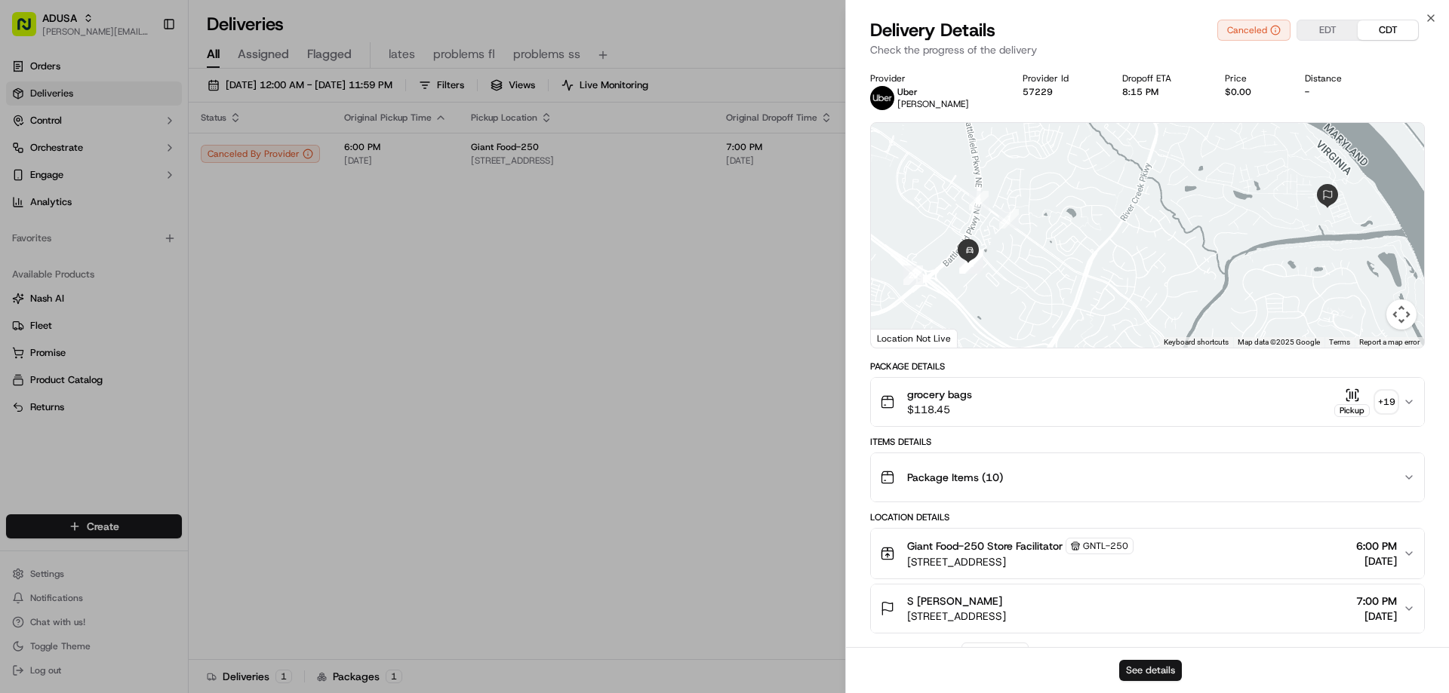
click at [1133, 672] on button "See details" at bounding box center [1150, 670] width 63 height 21
click at [1428, 13] on icon "button" at bounding box center [1431, 18] width 12 height 12
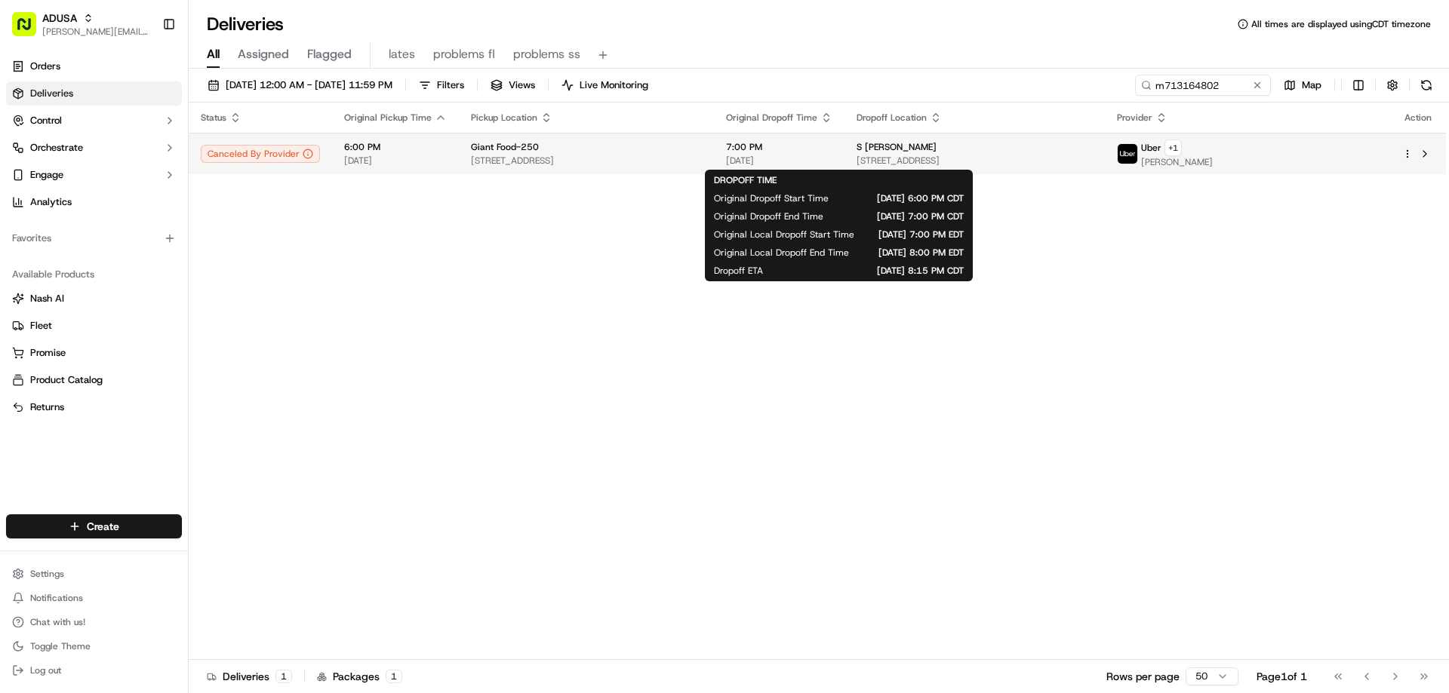
click at [832, 146] on span "7:00 PM" at bounding box center [779, 147] width 106 height 12
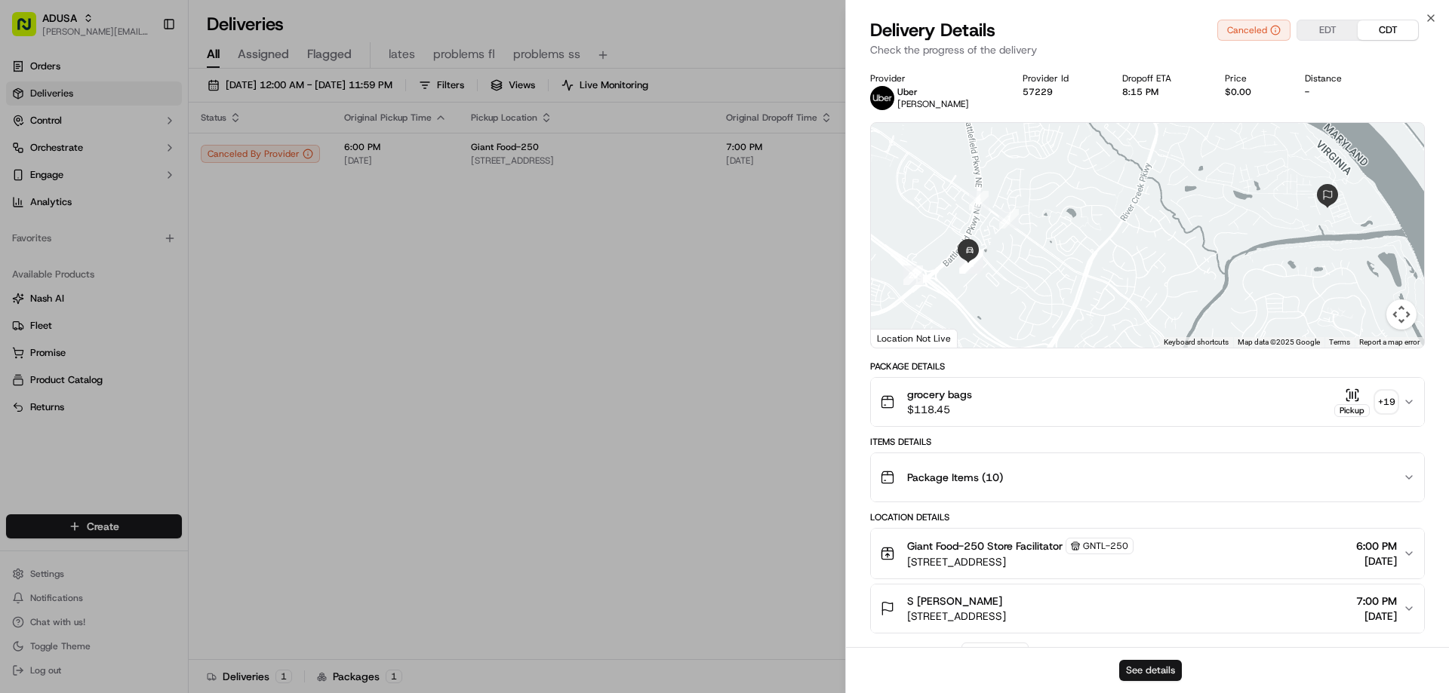
click at [1161, 667] on button "See details" at bounding box center [1150, 670] width 63 height 21
click at [1424, 11] on div "Close Delivery Details Canceled EDT CDT Check the progress of the delivery Prov…" at bounding box center [1147, 346] width 604 height 693
click at [1431, 14] on icon "button" at bounding box center [1431, 18] width 12 height 12
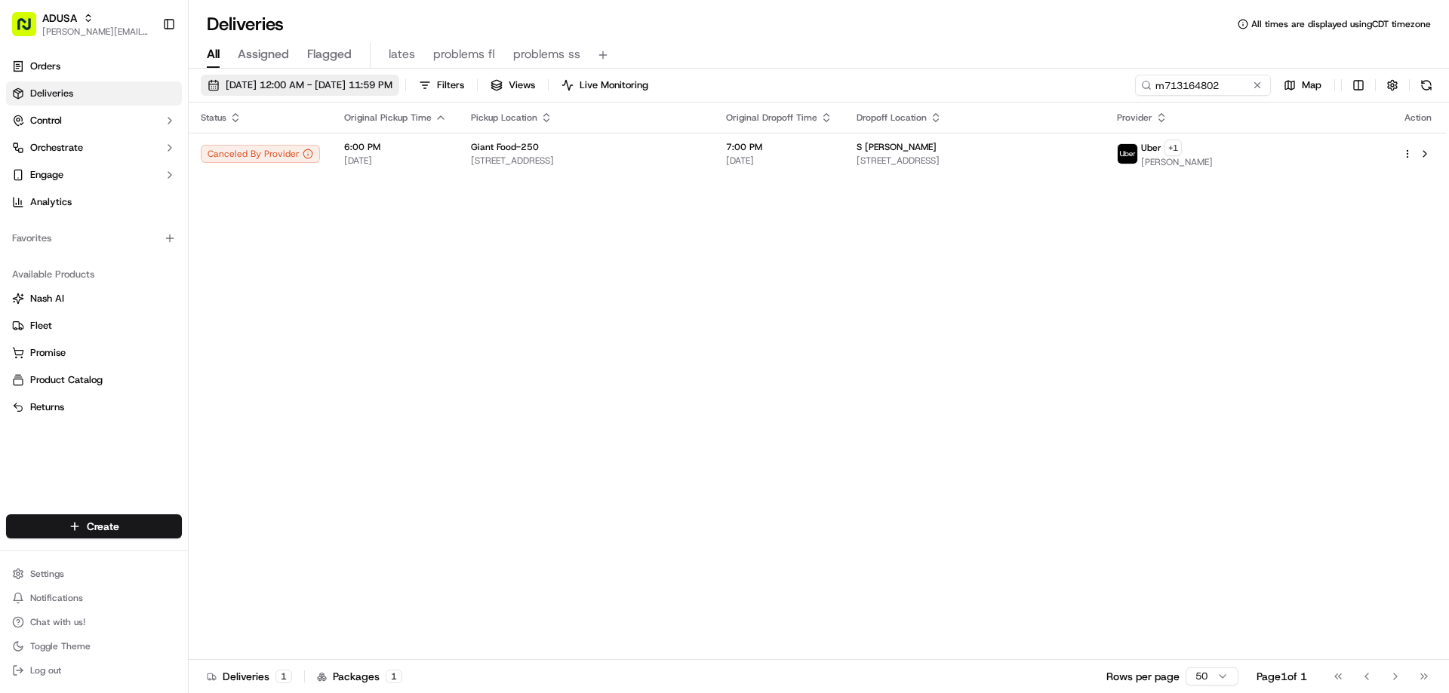
click at [362, 84] on span "[DATE] 12:00 AM - [DATE] 11:59 PM" at bounding box center [309, 85] width 167 height 14
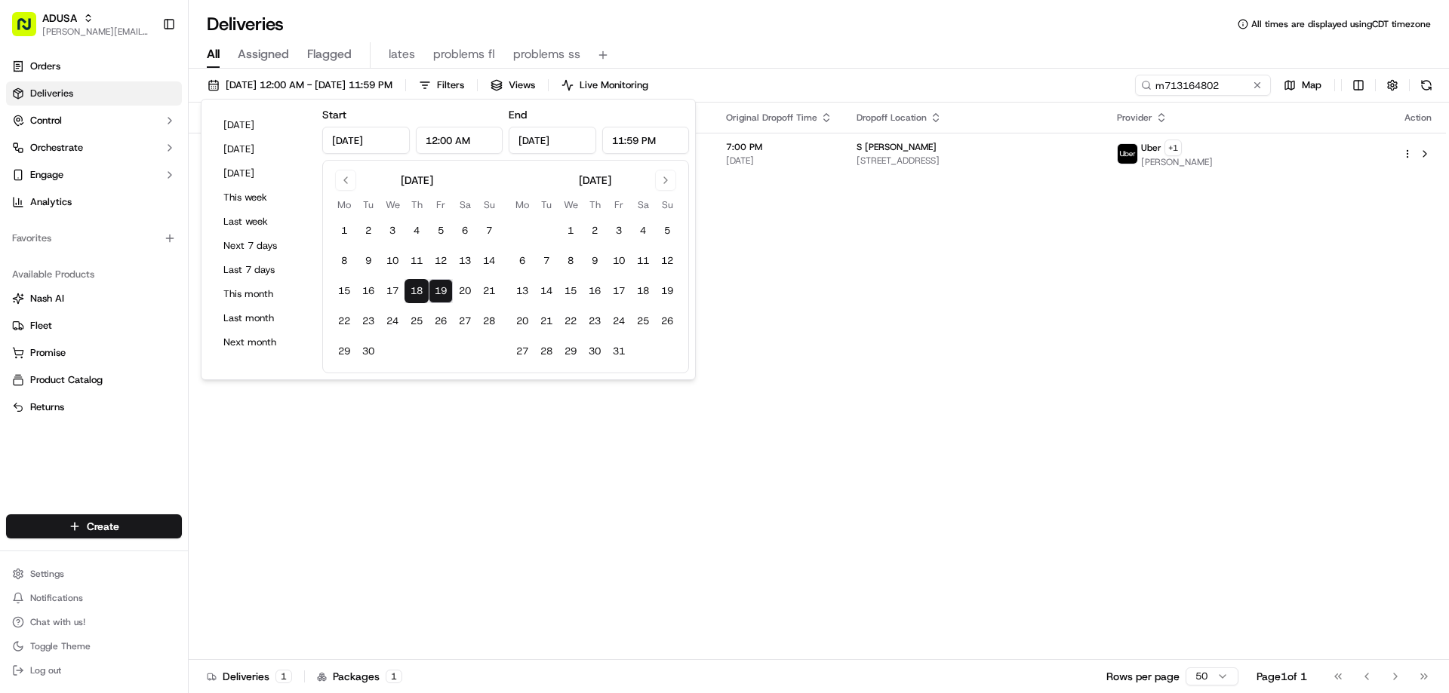
click at [444, 287] on button "19" at bounding box center [441, 291] width 24 height 24
type input "[DATE]"
click at [1069, 81] on div "[DATE] 12:00 AM - [DATE] 11:59 PM Filters Views Live Monitoring m713164802 Map" at bounding box center [819, 89] width 1260 height 28
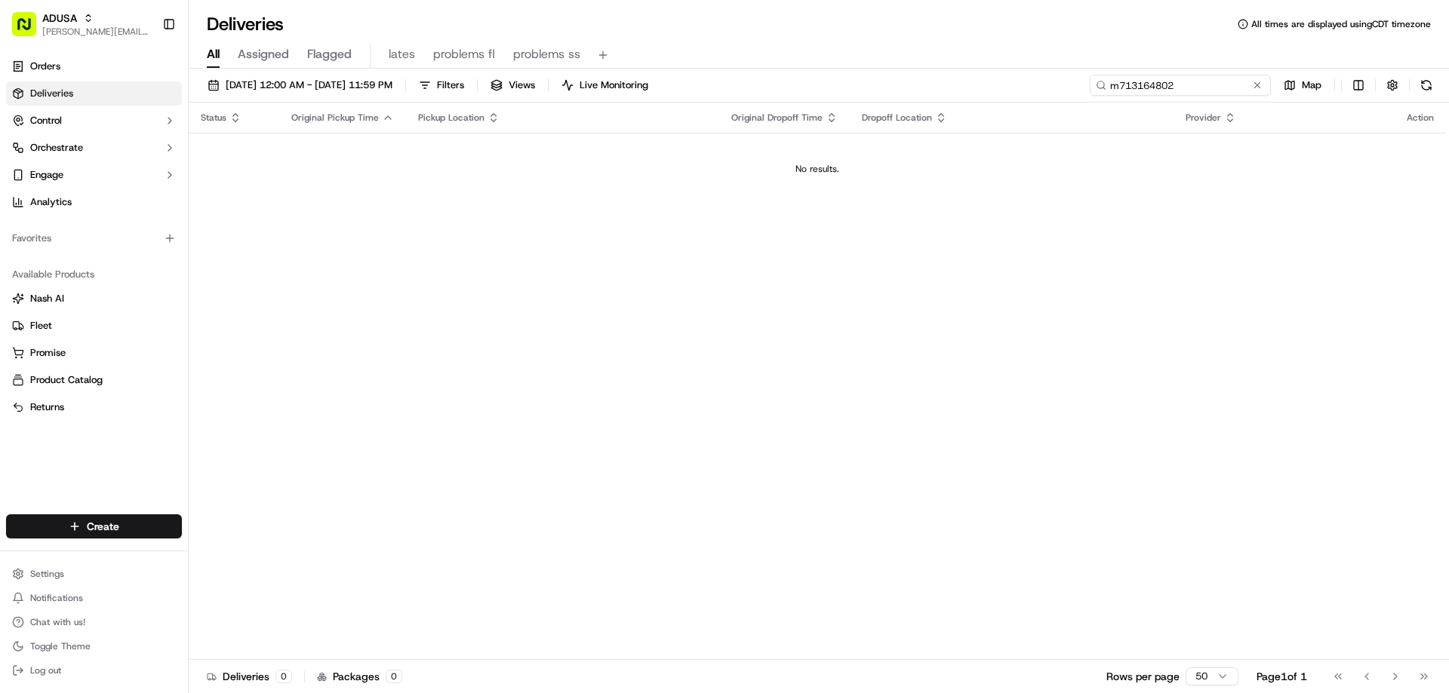
drag, startPoint x: 1232, startPoint y: 81, endPoint x: 924, endPoint y: 105, distance: 309.5
click at [1023, 99] on div "[DATE] 12:00 AM - [DATE] 11:59 PM Filters Views Live Monitoring m713164802 Map" at bounding box center [819, 89] width 1260 height 28
type input "m716577945"
drag, startPoint x: 1231, startPoint y: 85, endPoint x: 1050, endPoint y: 78, distance: 181.2
click at [1066, 81] on div "[DATE] 12:00 AM - [DATE] 11:59 PM Filters Views Live Monitoring m716577945 Map" at bounding box center [819, 89] width 1260 height 28
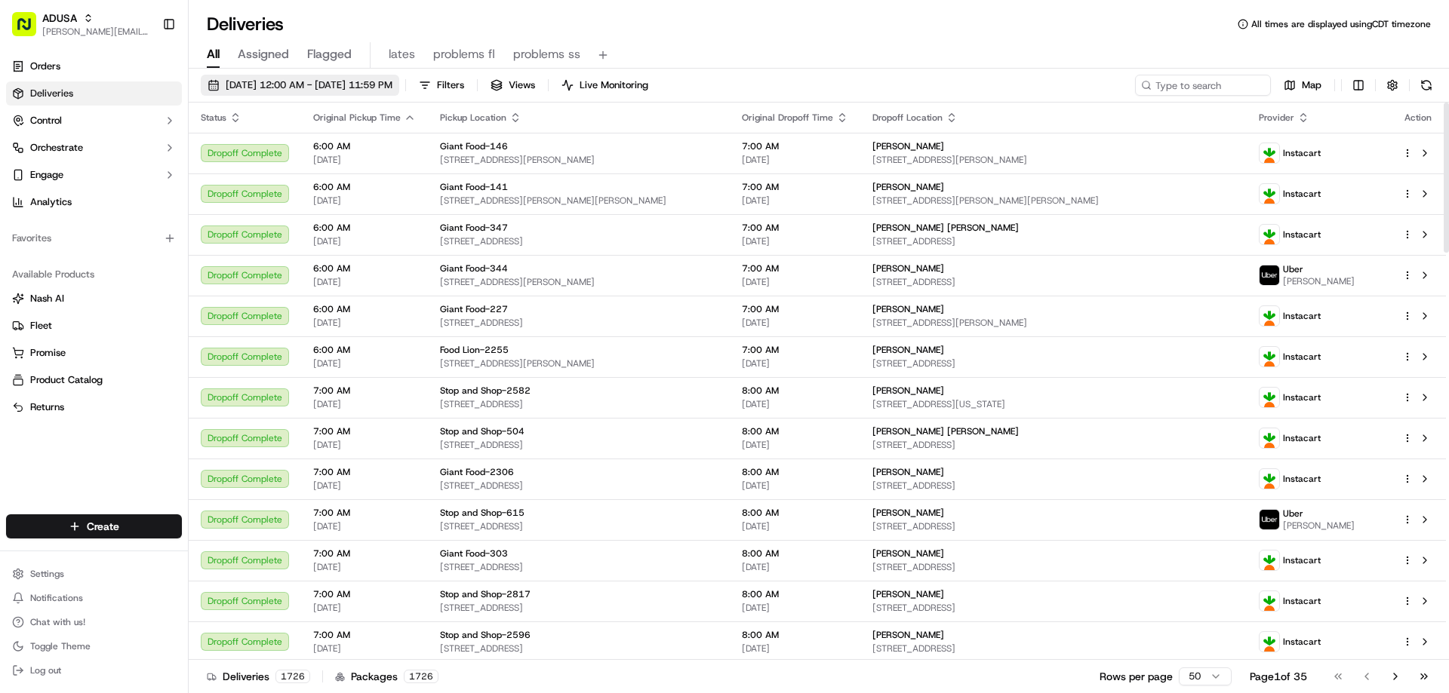
click at [267, 81] on span "[DATE] 12:00 AM - [DATE] 11:59 PM" at bounding box center [309, 85] width 167 height 14
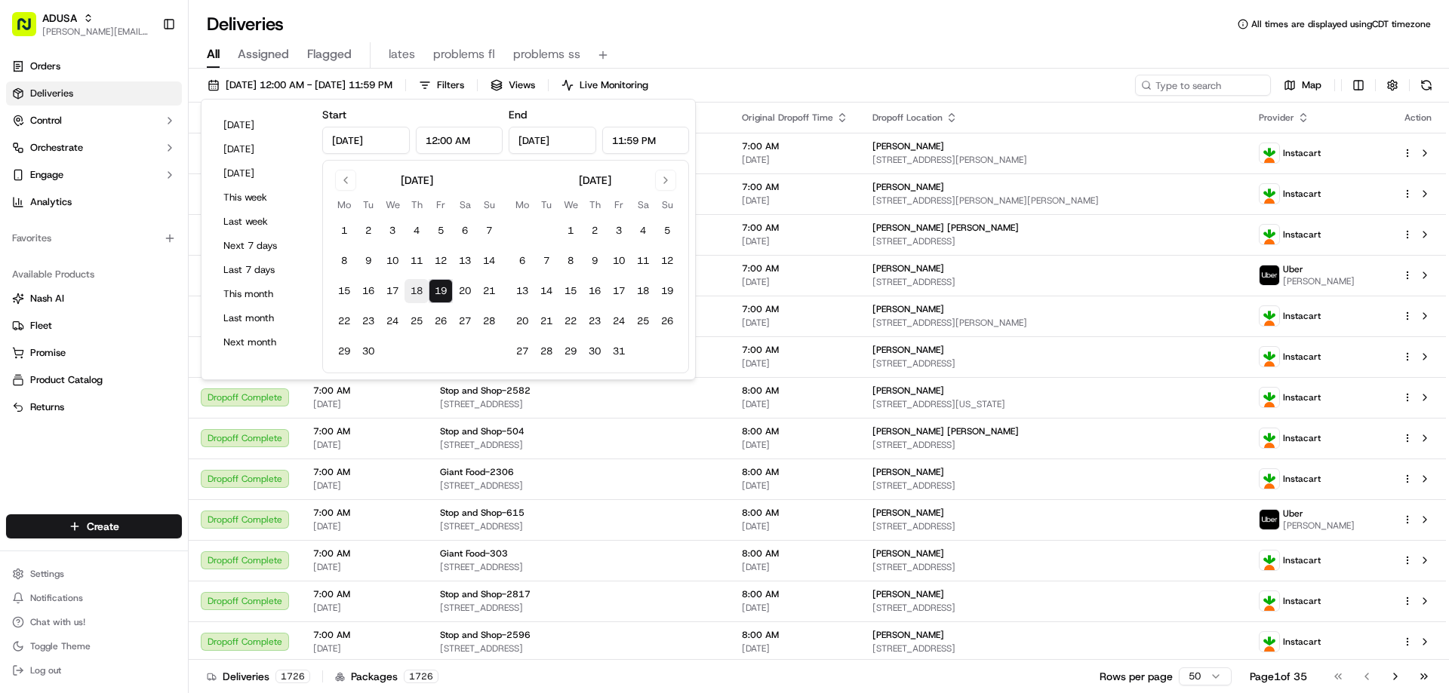
click at [415, 291] on button "18" at bounding box center [416, 291] width 24 height 24
type input "[DATE]"
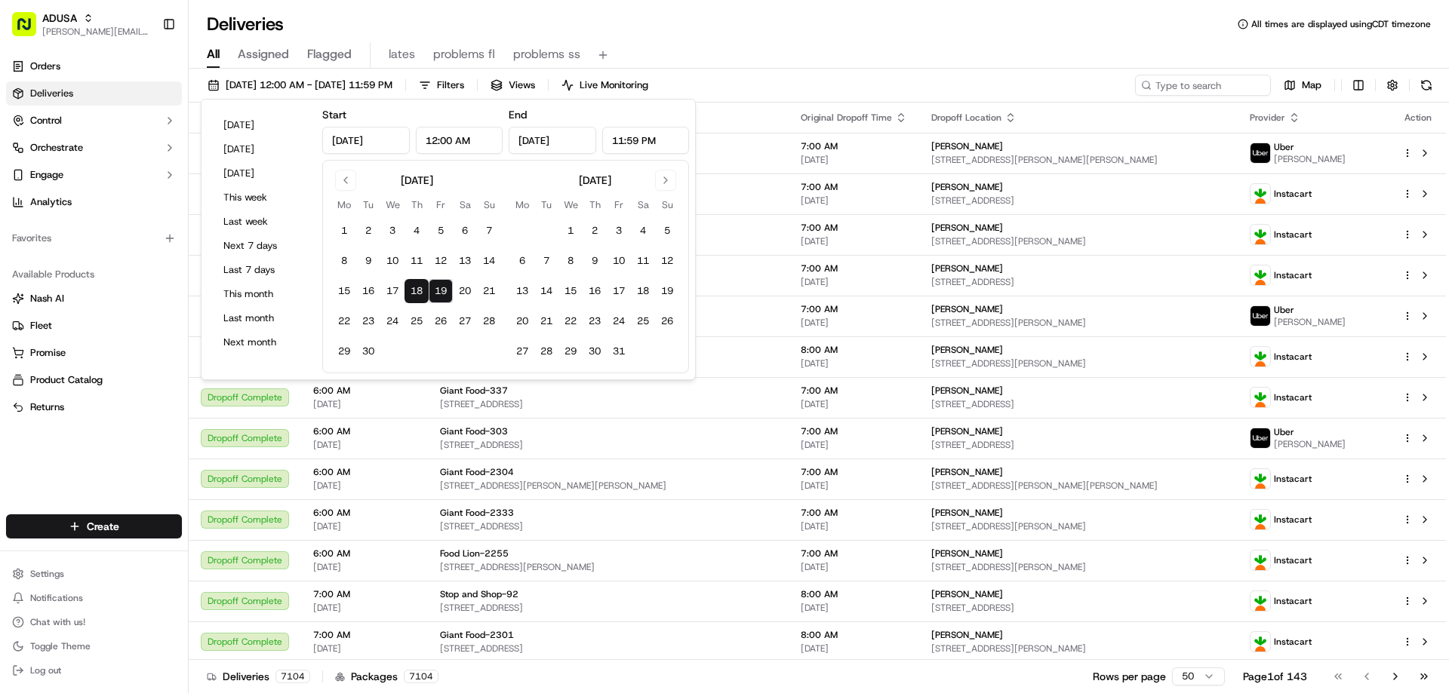
click at [939, 69] on div "[DATE] 12:00 AM - [DATE] 11:59 PM Filters Views Live Monitoring Map Status Orig…" at bounding box center [819, 383] width 1260 height 628
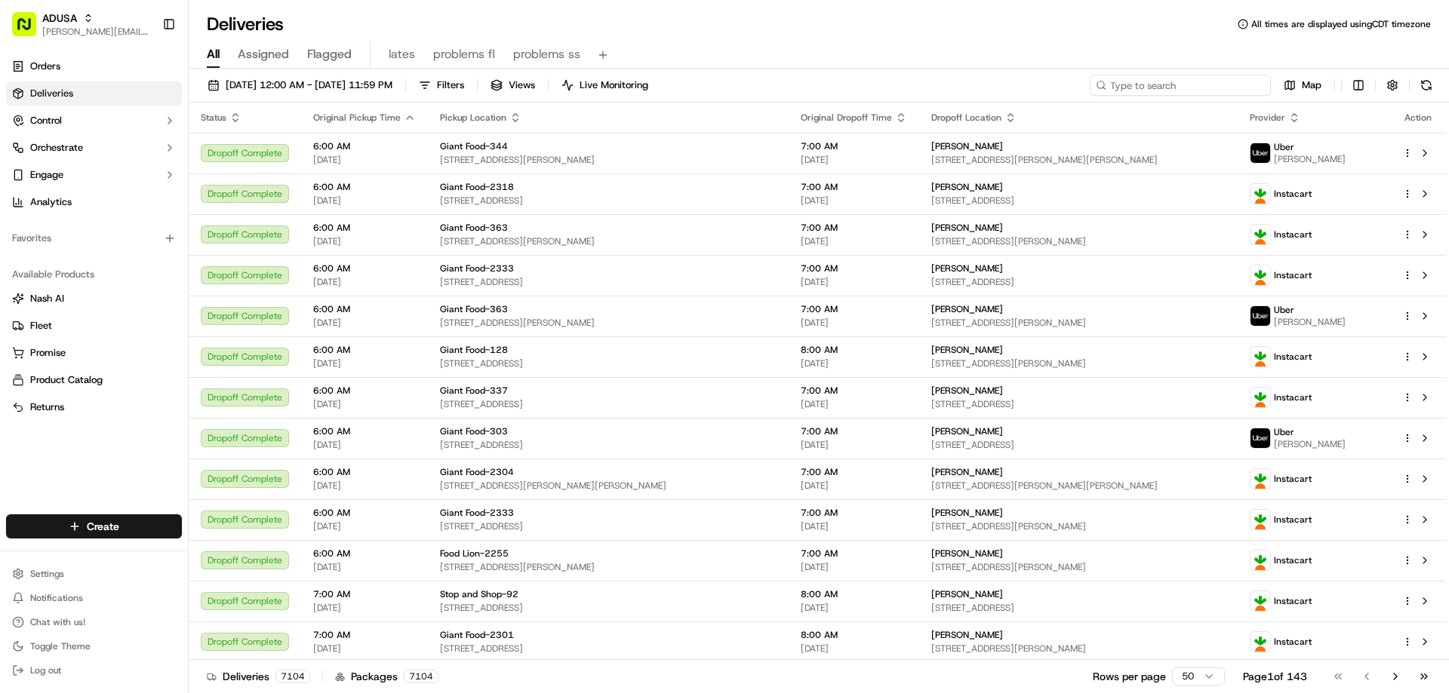
click at [1160, 86] on input at bounding box center [1180, 85] width 181 height 21
paste input "m715751333"
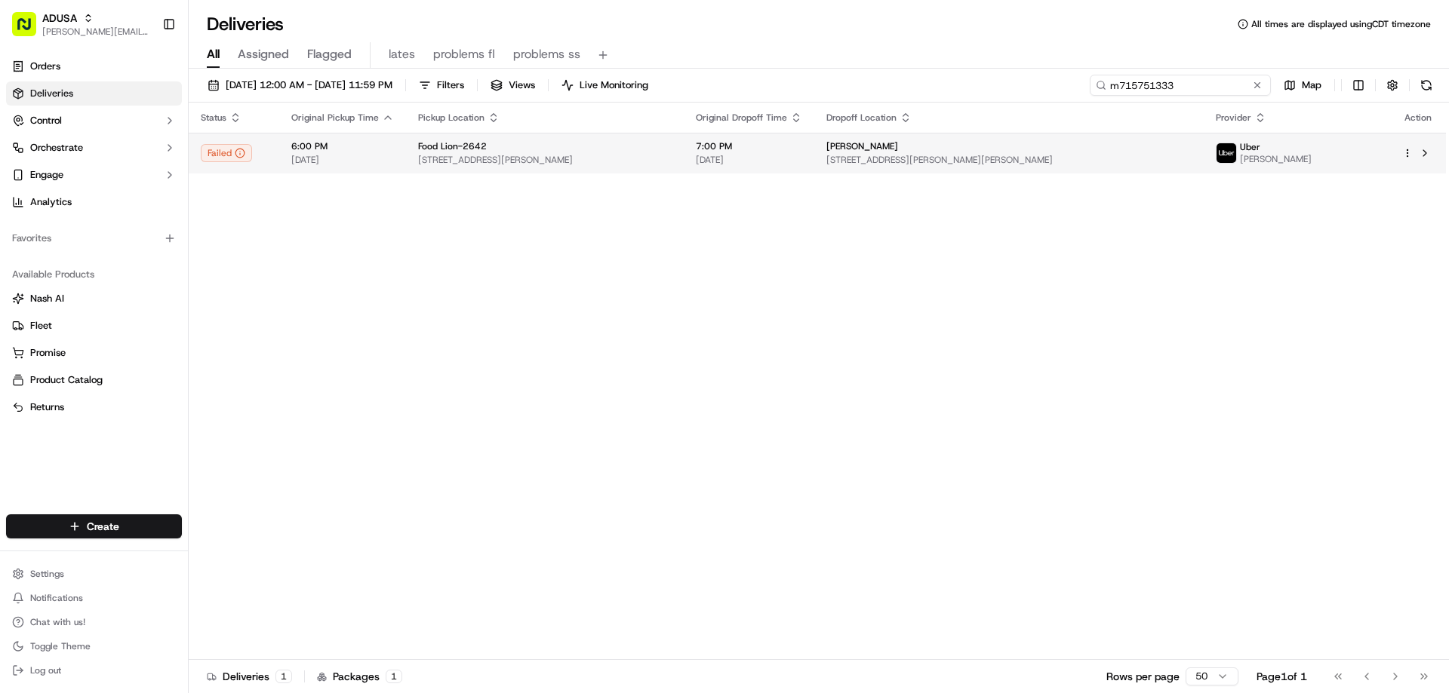
type input "m715751333"
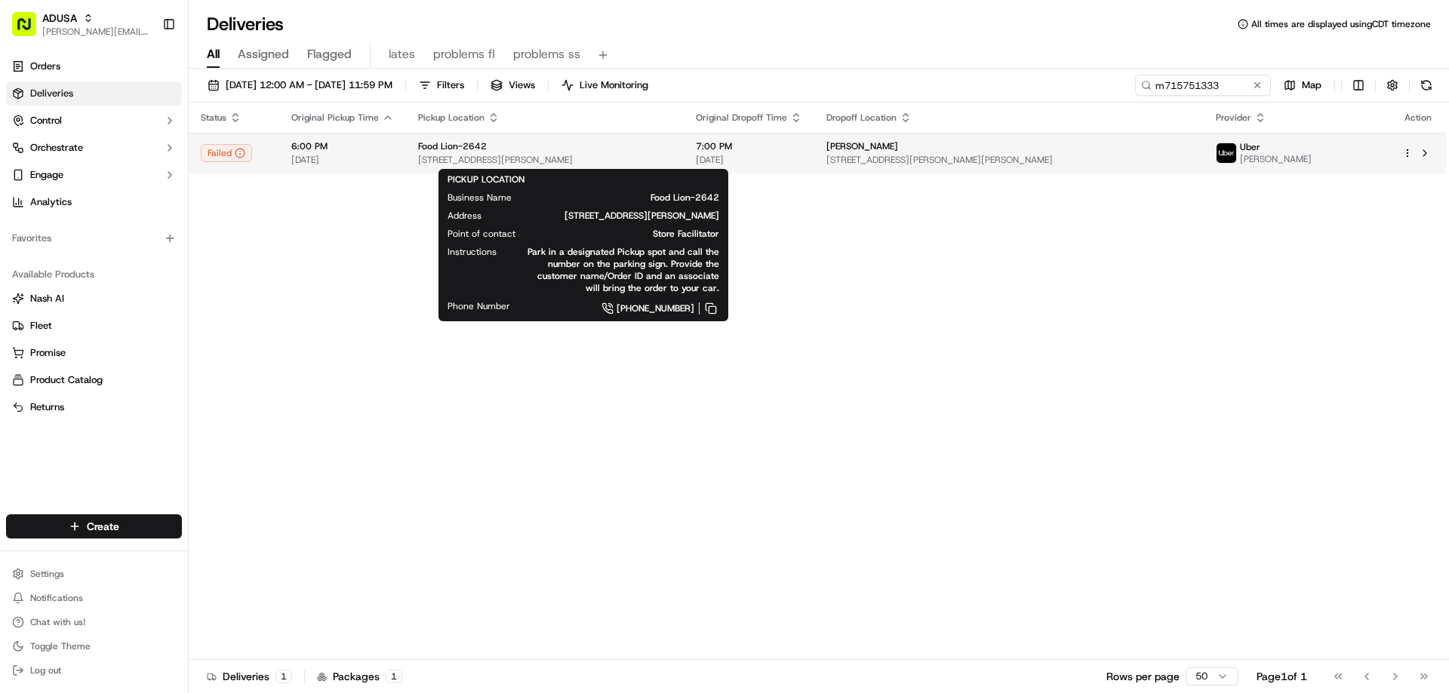
click at [475, 146] on span "Food Lion-2642" at bounding box center [452, 146] width 69 height 12
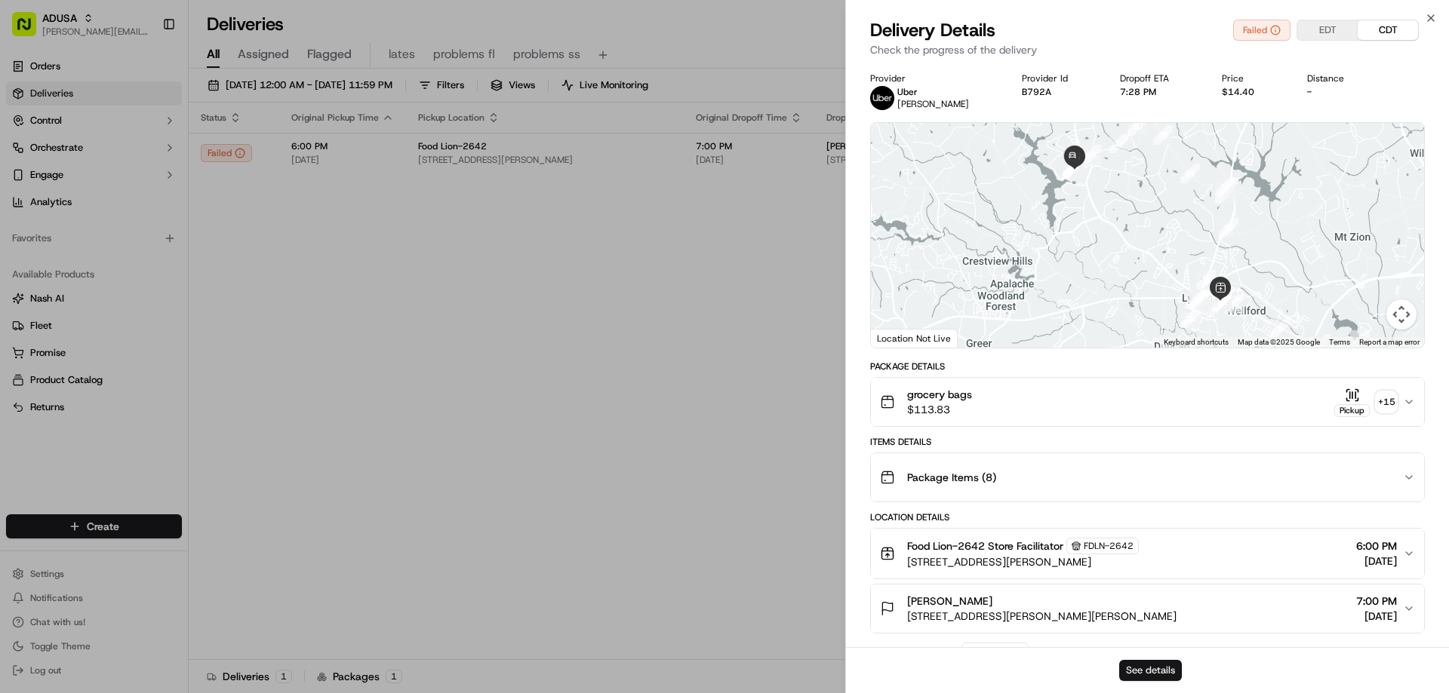
click at [1154, 671] on button "See details" at bounding box center [1150, 670] width 63 height 21
click at [1428, 17] on icon "button" at bounding box center [1431, 18] width 12 height 12
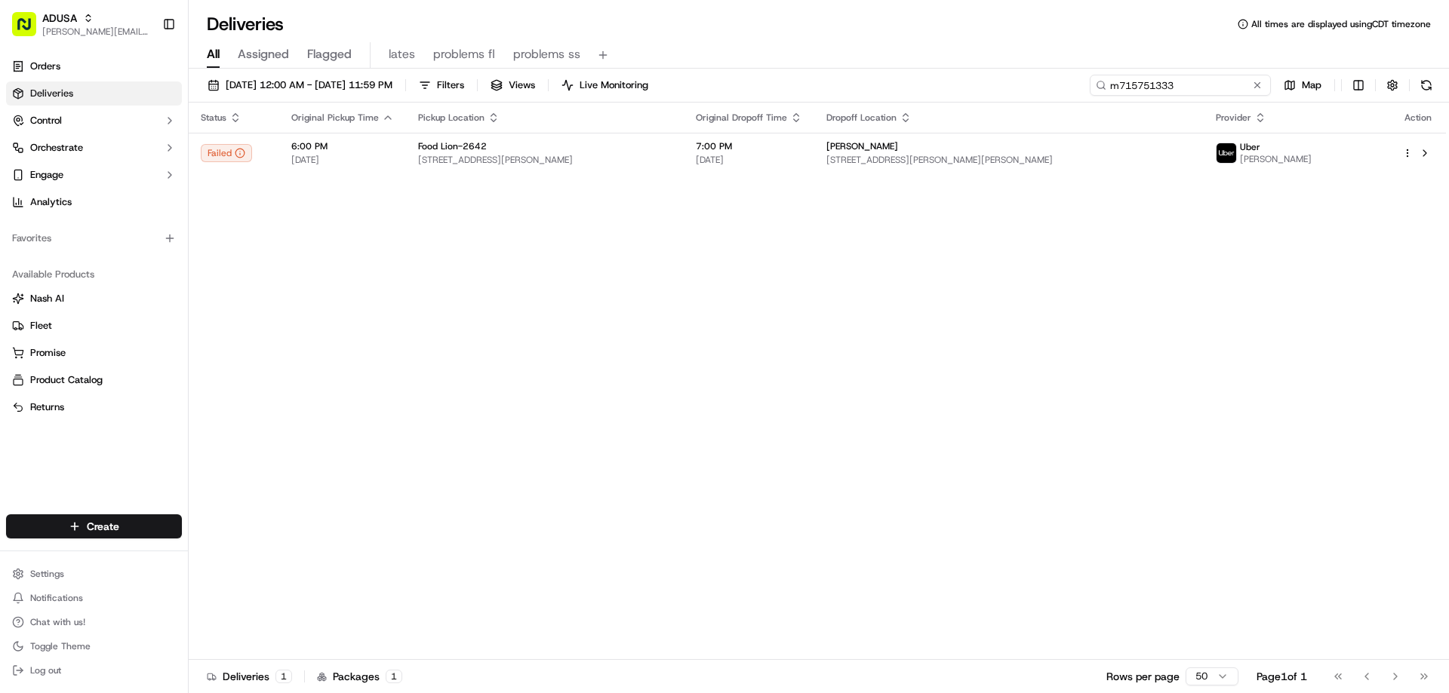
drag, startPoint x: 1219, startPoint y: 85, endPoint x: 1029, endPoint y: 87, distance: 190.2
click at [1034, 88] on div "[DATE] 12:00 AM - [DATE] 11:59 PM Filters Views Live Monitoring m715751333 Map" at bounding box center [819, 89] width 1260 height 28
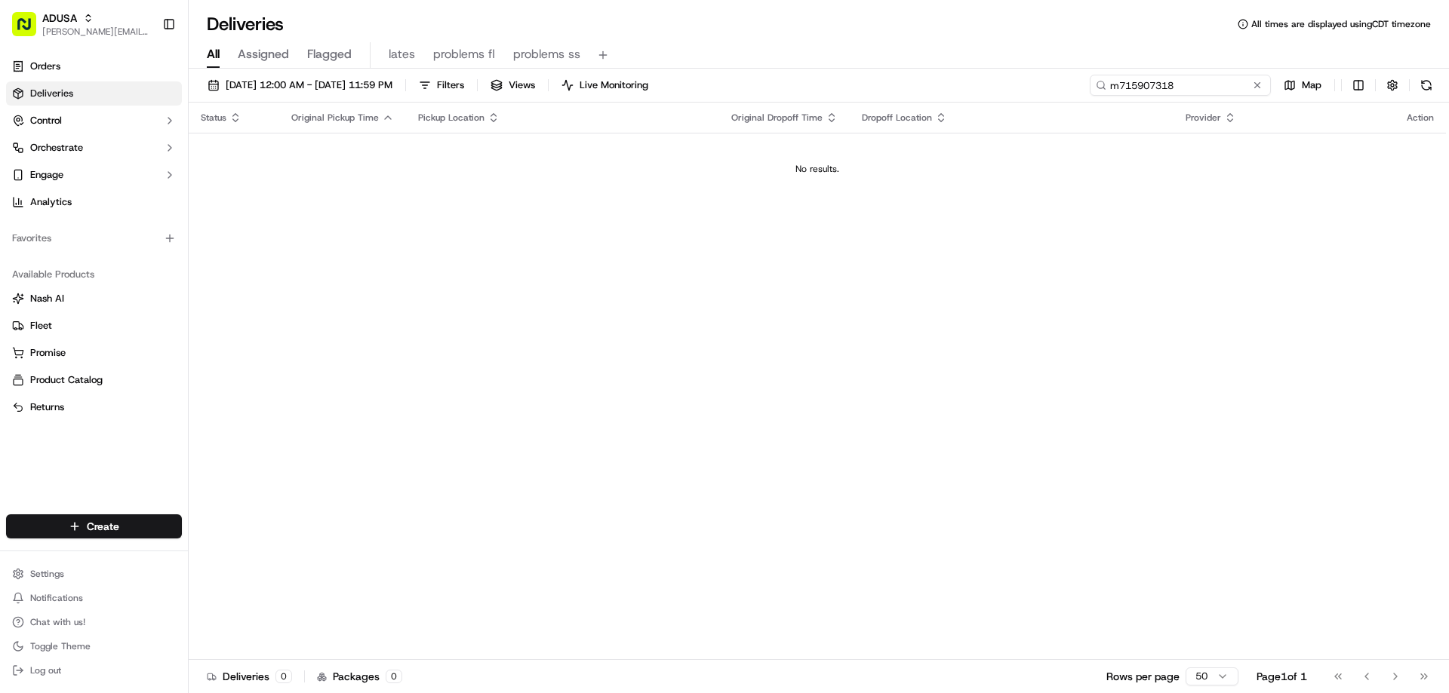
type input "m715907318"
drag, startPoint x: 1188, startPoint y: 86, endPoint x: 1078, endPoint y: 94, distance: 110.4
click at [1078, 94] on div "[DATE] 12:00 AM - [DATE] 11:59 PM Filters Views Live Monitoring m715907318 Map" at bounding box center [819, 89] width 1260 height 28
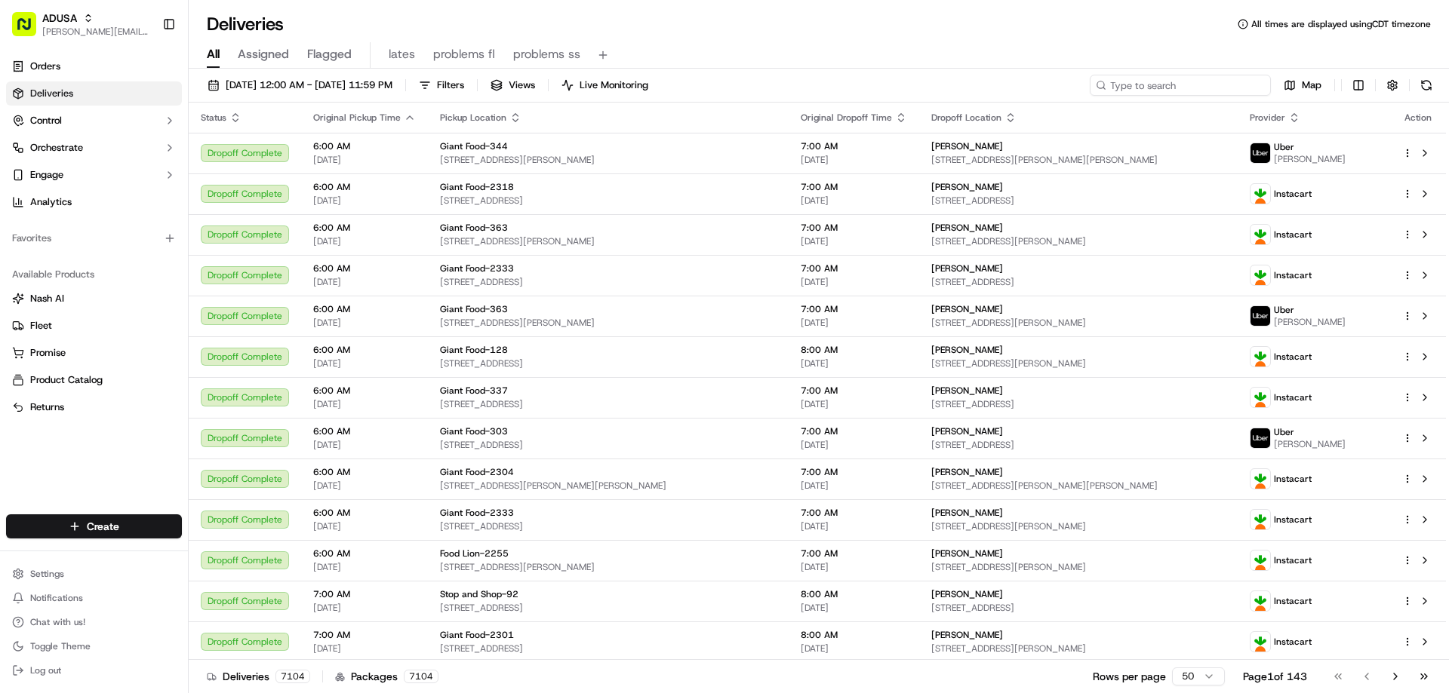
click at [1188, 85] on input at bounding box center [1180, 85] width 181 height 21
paste input "m715851283"
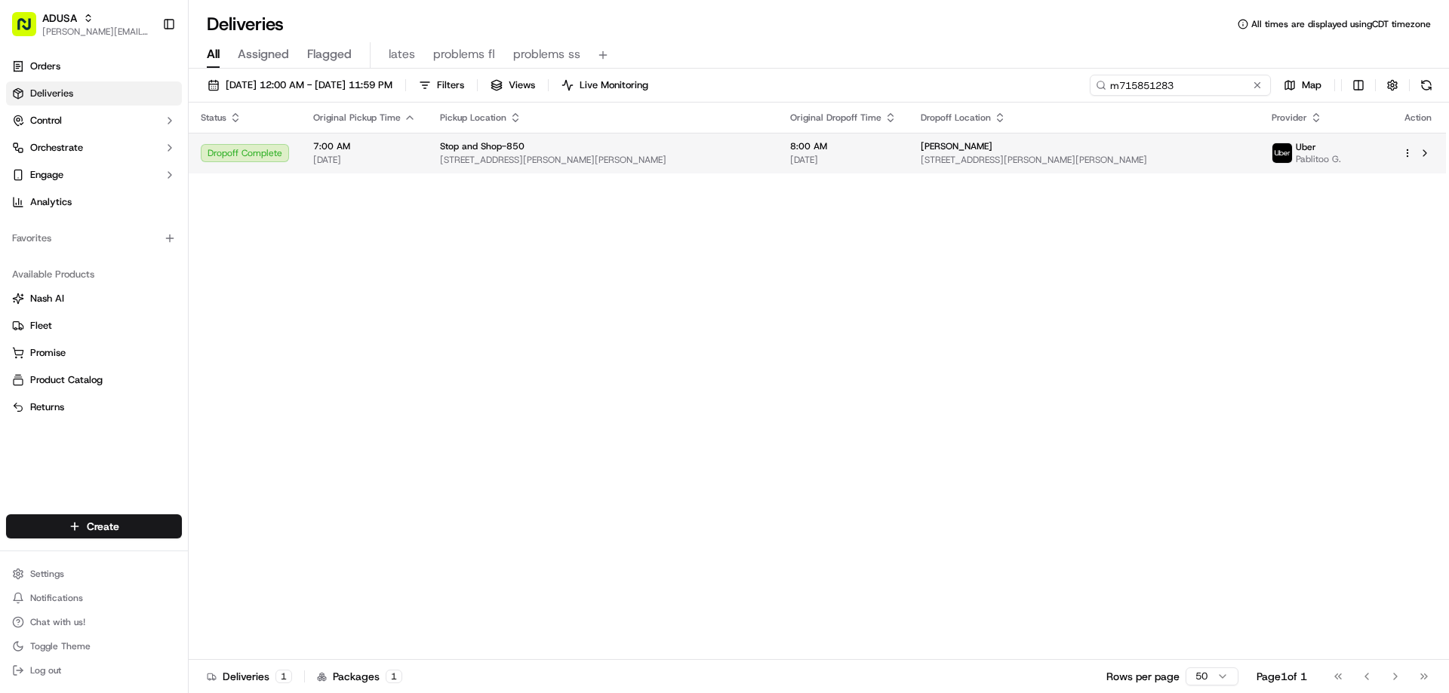
type input "m715851283"
click at [357, 147] on span "7:00 AM" at bounding box center [364, 146] width 103 height 12
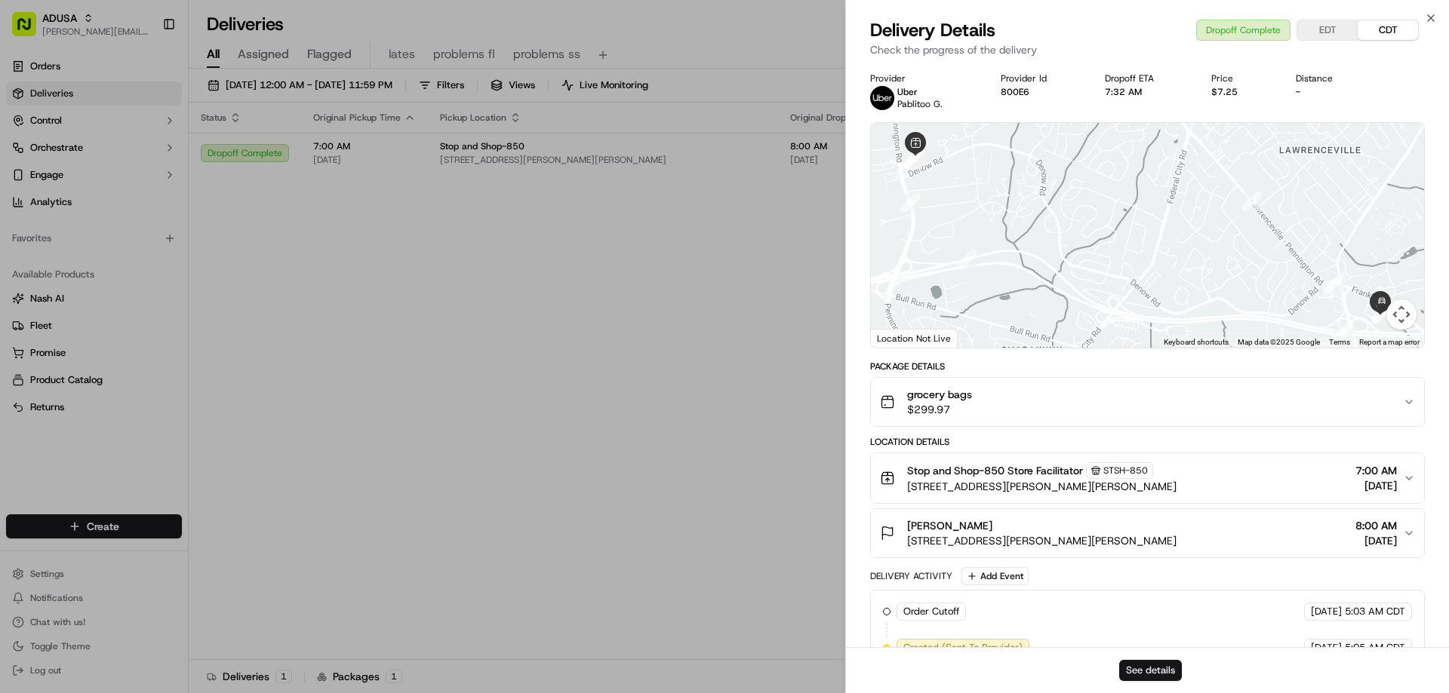
click at [1162, 670] on button "See details" at bounding box center [1150, 670] width 63 height 21
click at [1427, 19] on icon "button" at bounding box center [1431, 18] width 12 height 12
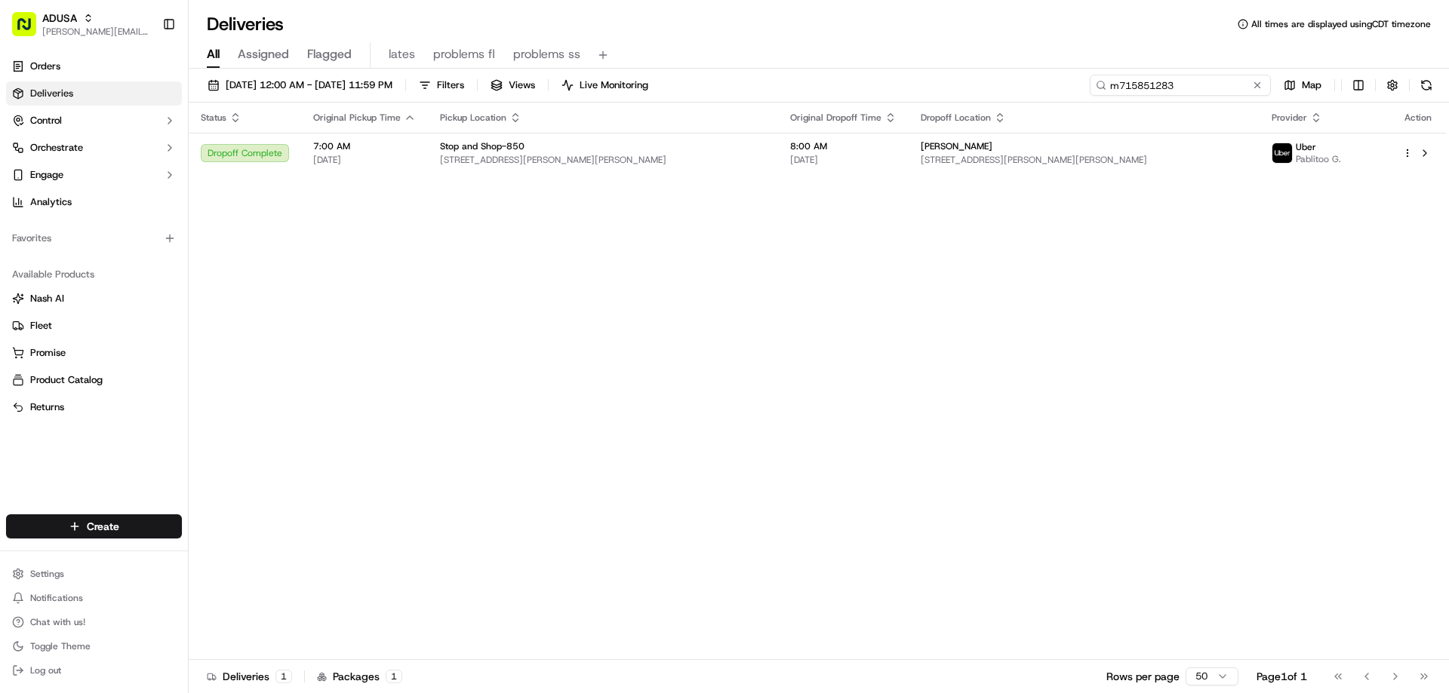
drag, startPoint x: 1231, startPoint y: 84, endPoint x: 1046, endPoint y: 100, distance: 185.6
click at [1046, 100] on div "[DATE] 12:00 AM - [DATE] 11:59 PM Filters Views Live Monitoring m715851283 Map" at bounding box center [819, 89] width 1260 height 28
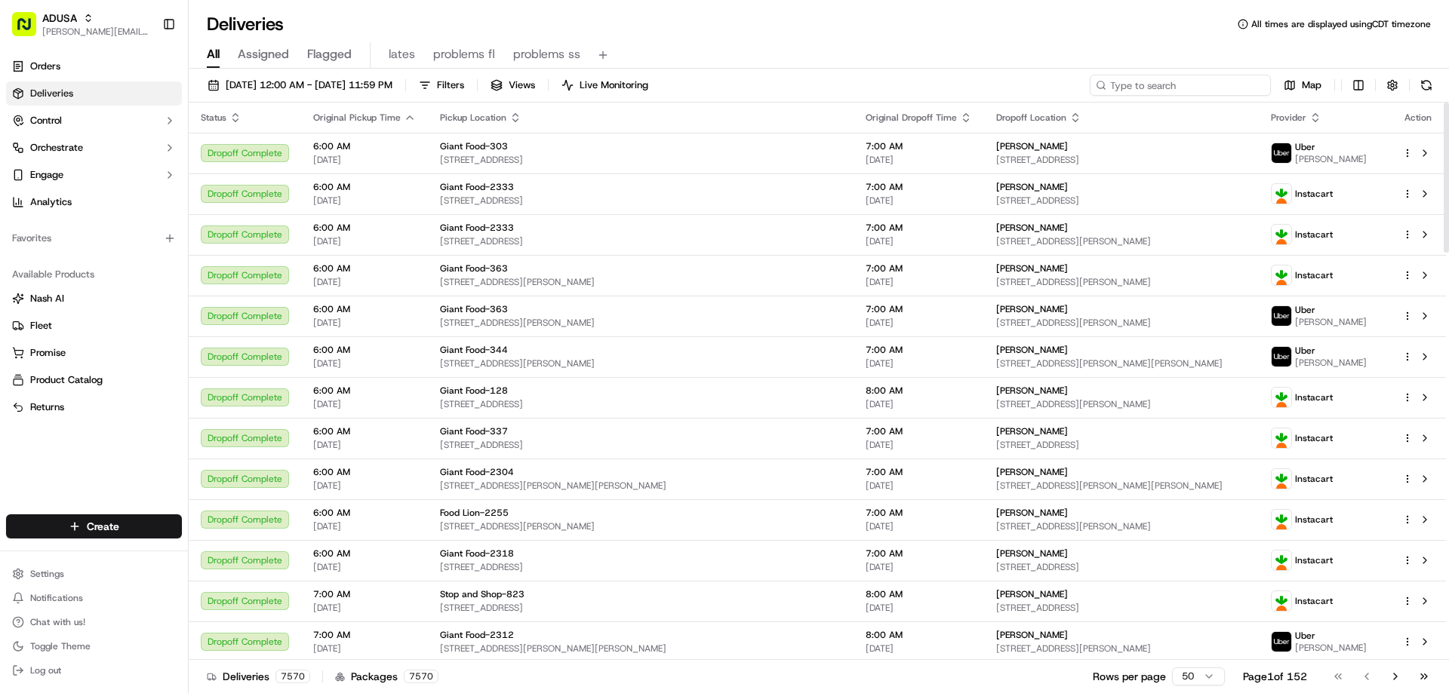
click at [1178, 86] on input at bounding box center [1180, 85] width 181 height 21
paste input "m715851283"
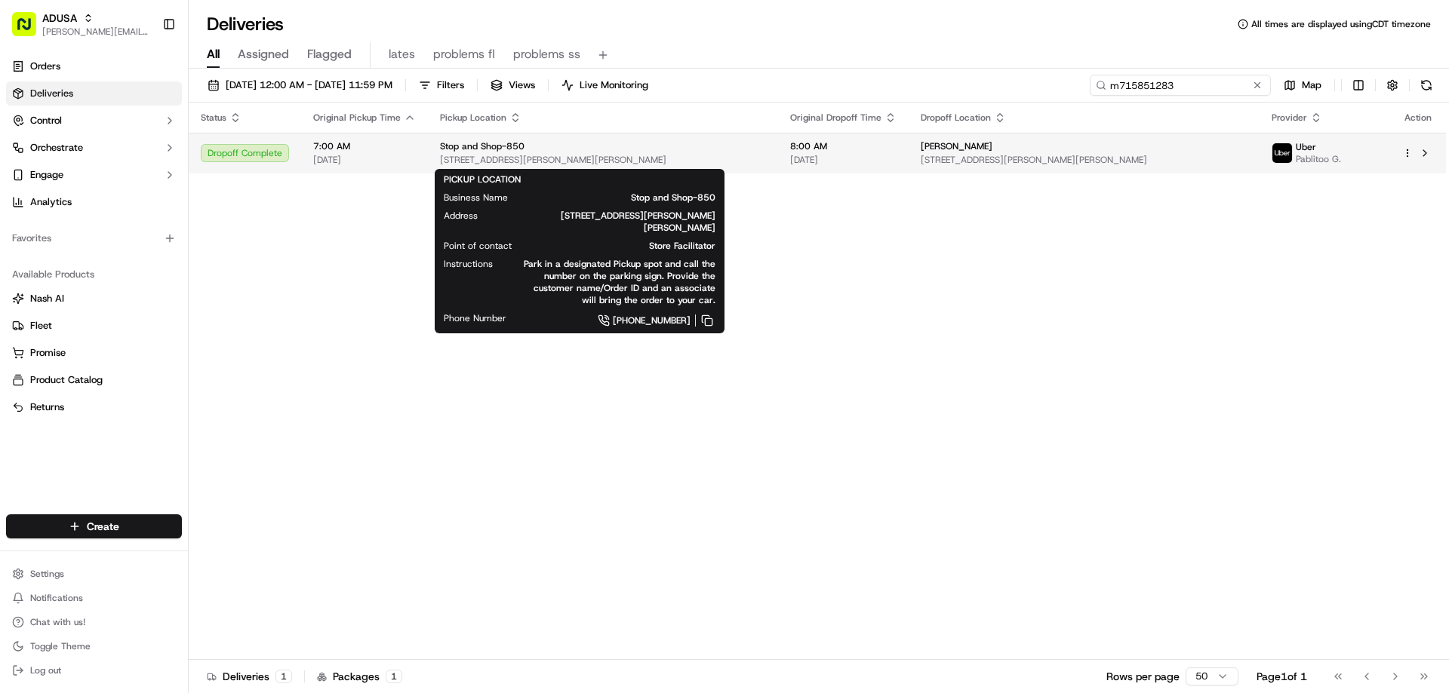
type input "m715851283"
click at [599, 148] on div "Stop and Shop-850" at bounding box center [603, 146] width 326 height 12
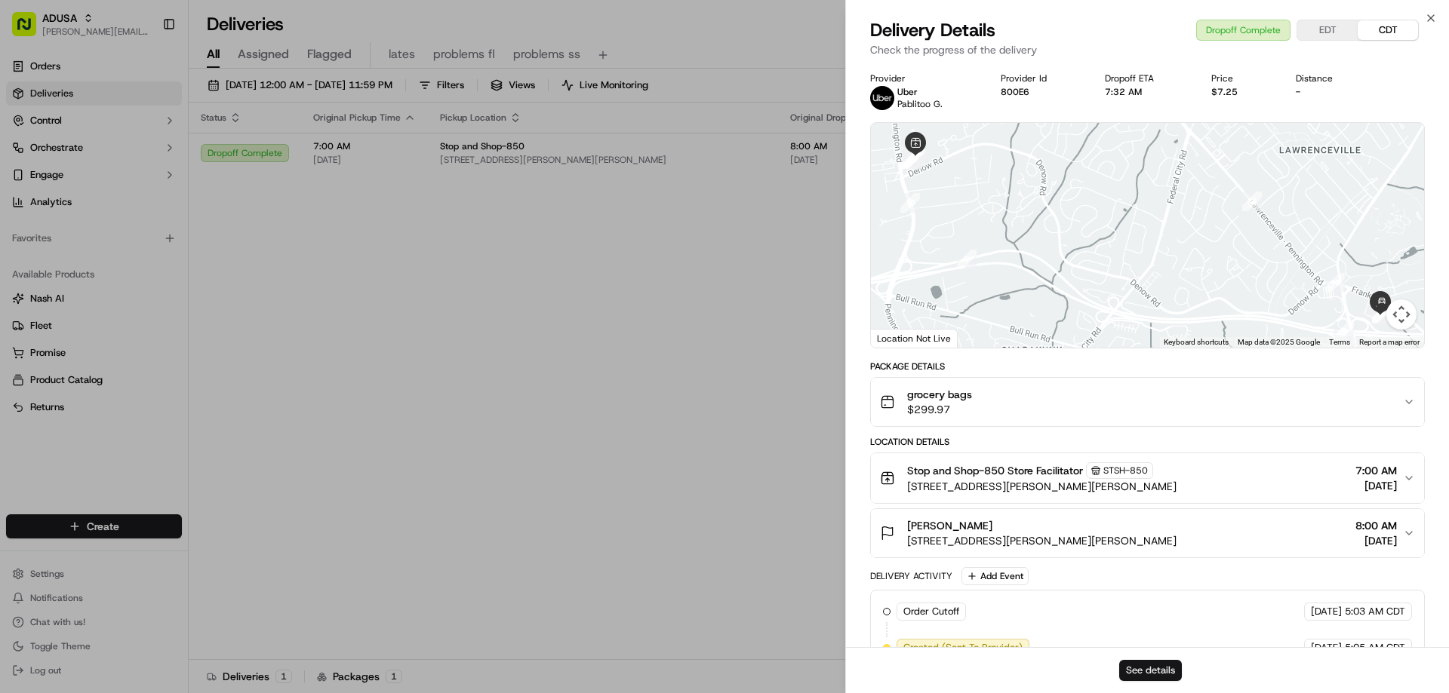
click at [1136, 670] on button "See details" at bounding box center [1150, 670] width 63 height 21
click at [1430, 14] on icon "button" at bounding box center [1431, 18] width 12 height 12
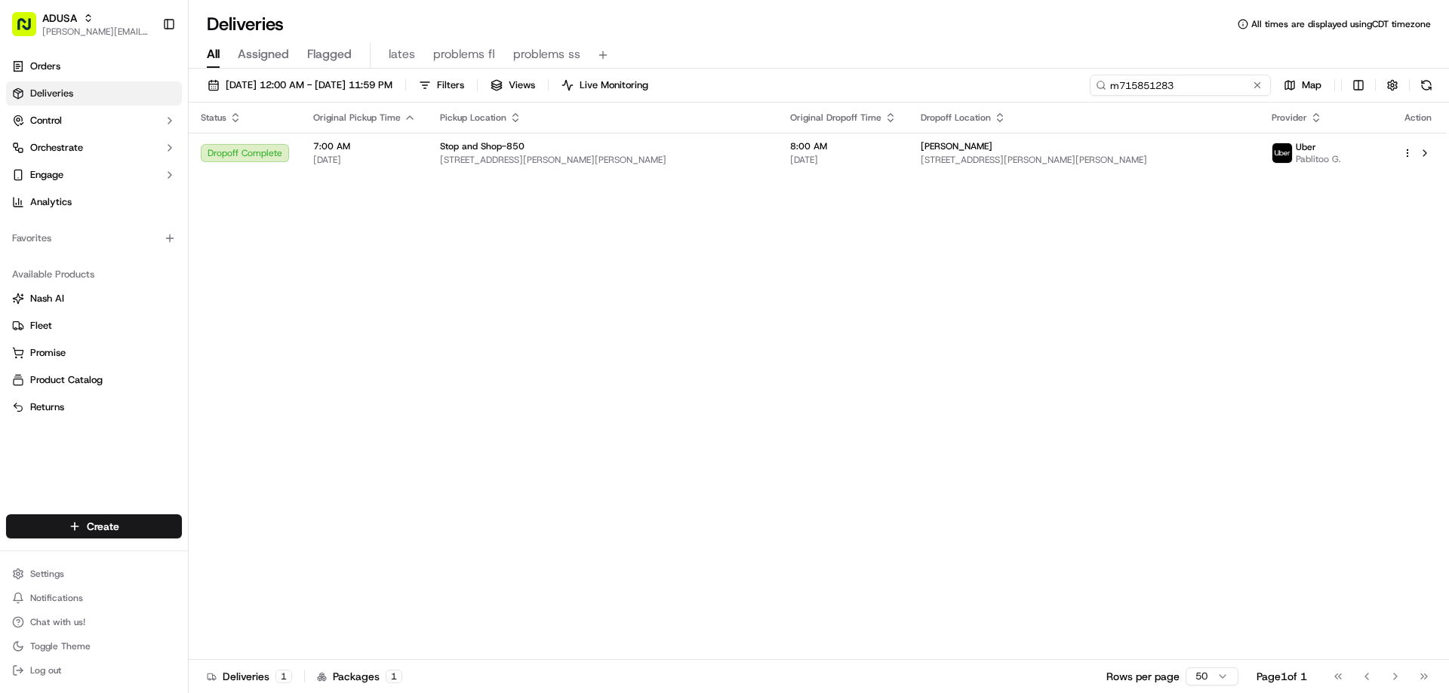
drag, startPoint x: 1224, startPoint y: 81, endPoint x: 1025, endPoint y: 88, distance: 199.3
click at [1065, 95] on div "[DATE] 12:00 AM - [DATE] 11:59 PM Filters Views Live Monitoring m715851283 Map" at bounding box center [819, 89] width 1260 height 28
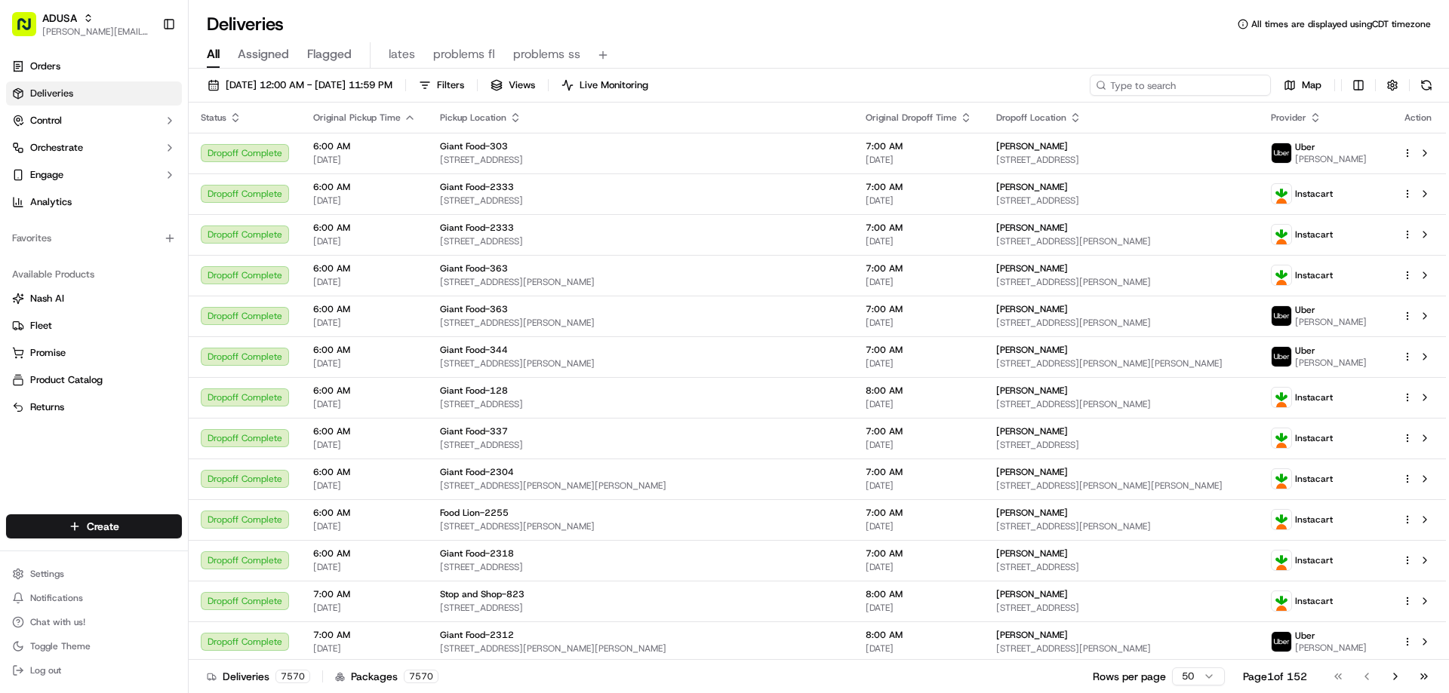
click at [1123, 85] on input at bounding box center [1180, 85] width 181 height 21
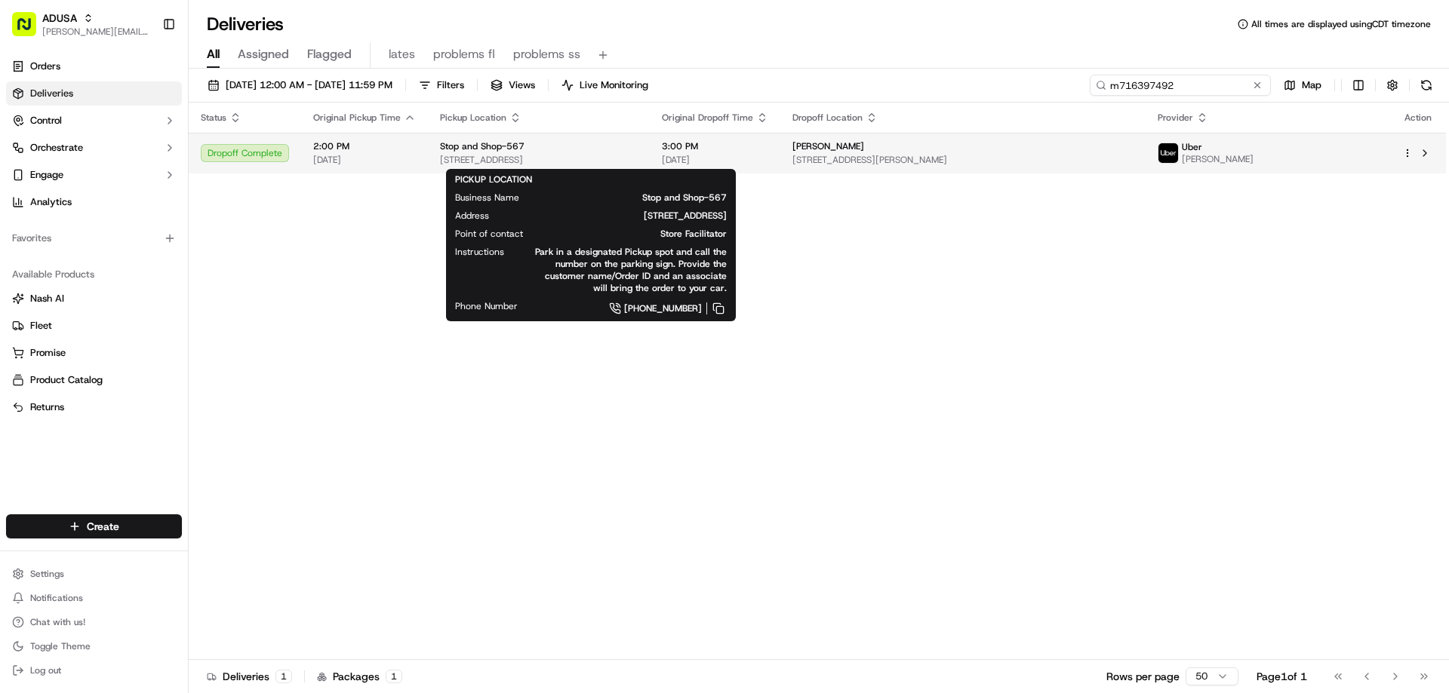
type input "m716397492"
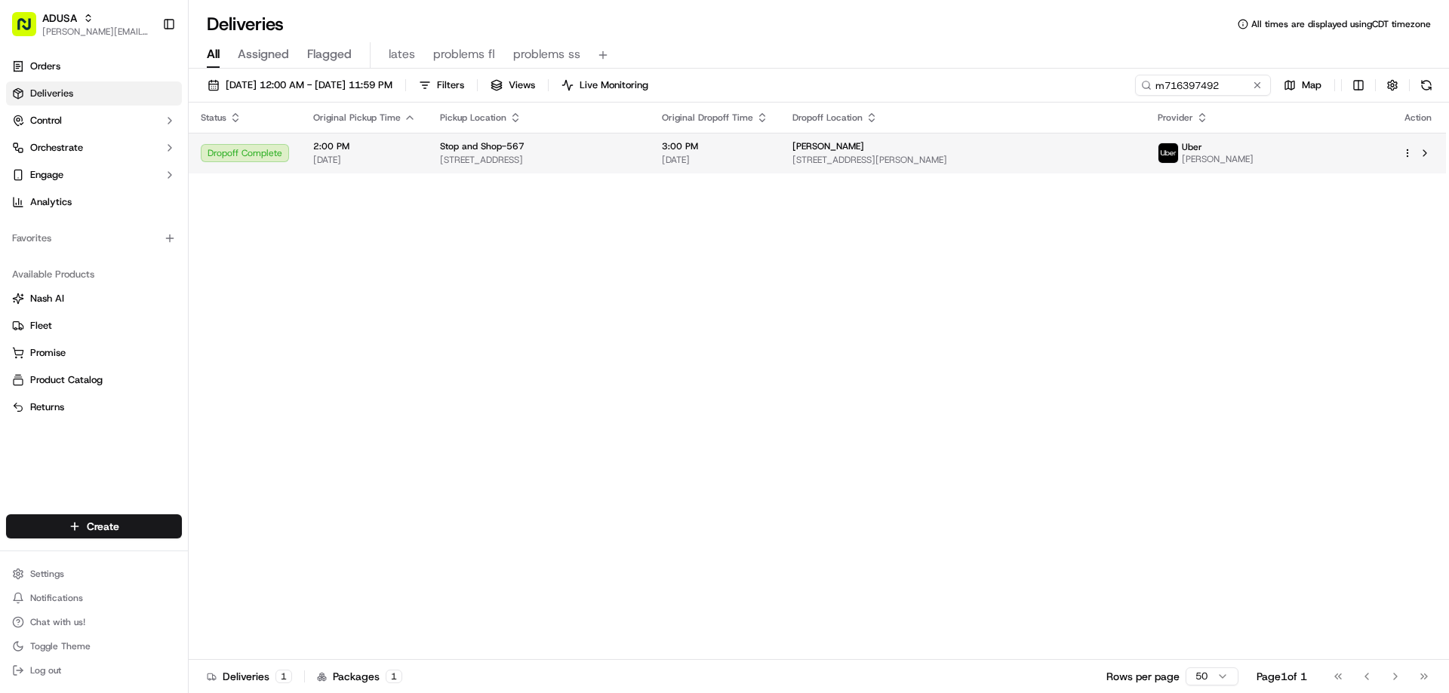
click at [503, 149] on span "Stop and Shop-567" at bounding box center [482, 146] width 85 height 12
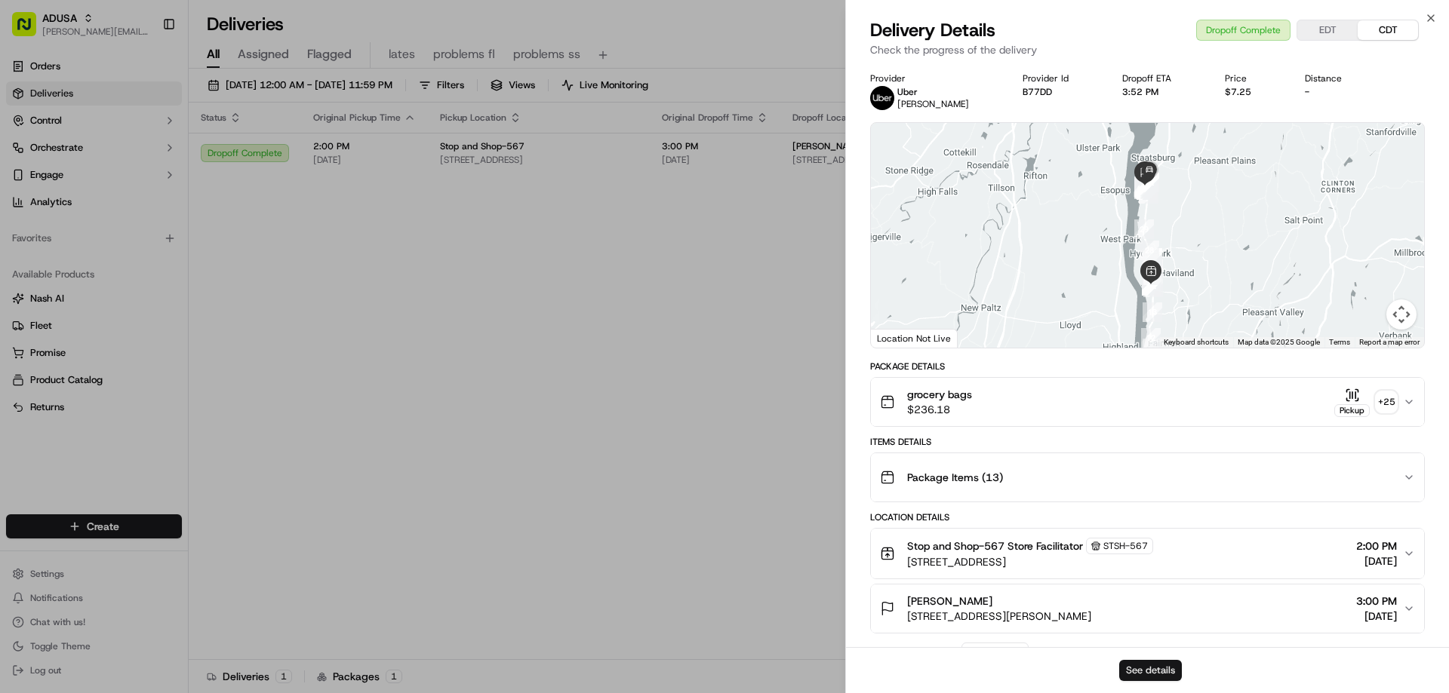
click at [1126, 667] on button "See details" at bounding box center [1150, 670] width 63 height 21
click at [1428, 19] on icon "button" at bounding box center [1431, 18] width 12 height 12
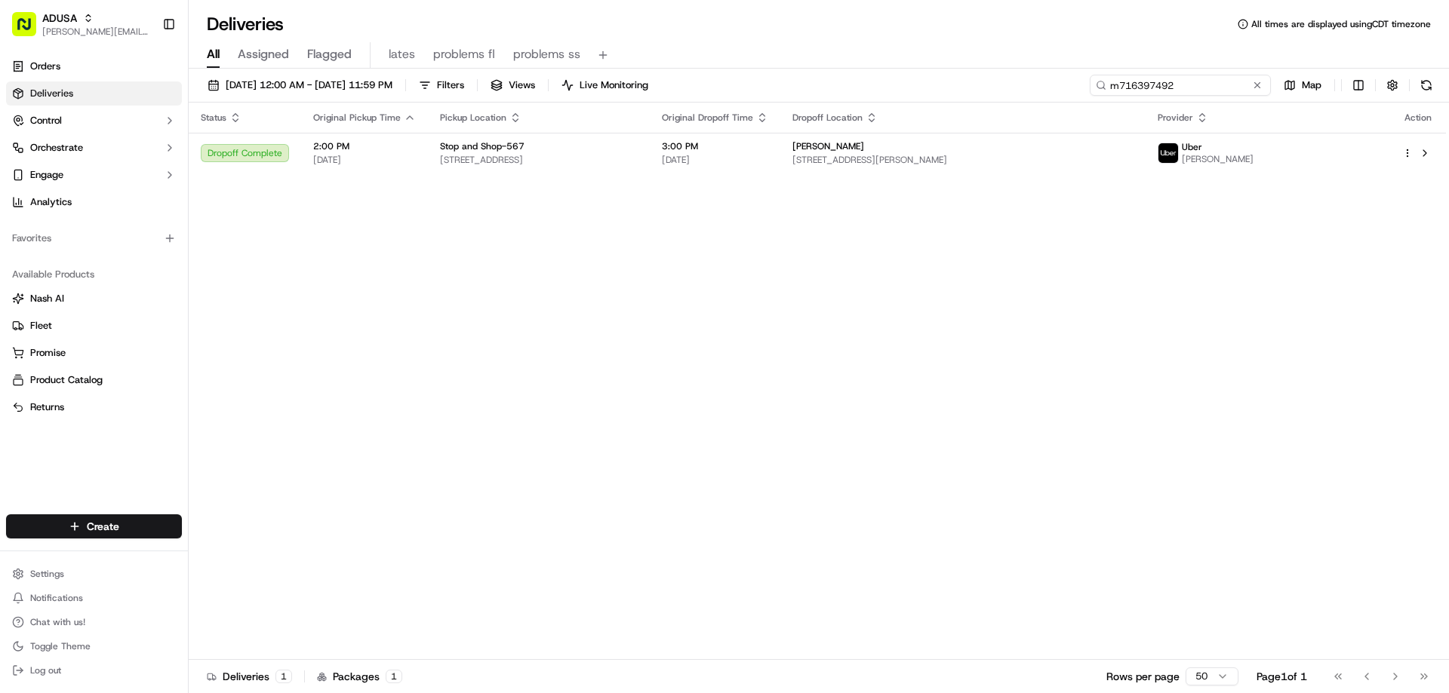
drag, startPoint x: 1227, startPoint y: 85, endPoint x: 1062, endPoint y: 88, distance: 164.5
click at [1063, 88] on div "[DATE] 12:00 AM - [DATE] 11:59 PM Filters Views Live Monitoring m716397492 Map" at bounding box center [819, 89] width 1260 height 28
